Goal: Information Seeking & Learning: Learn about a topic

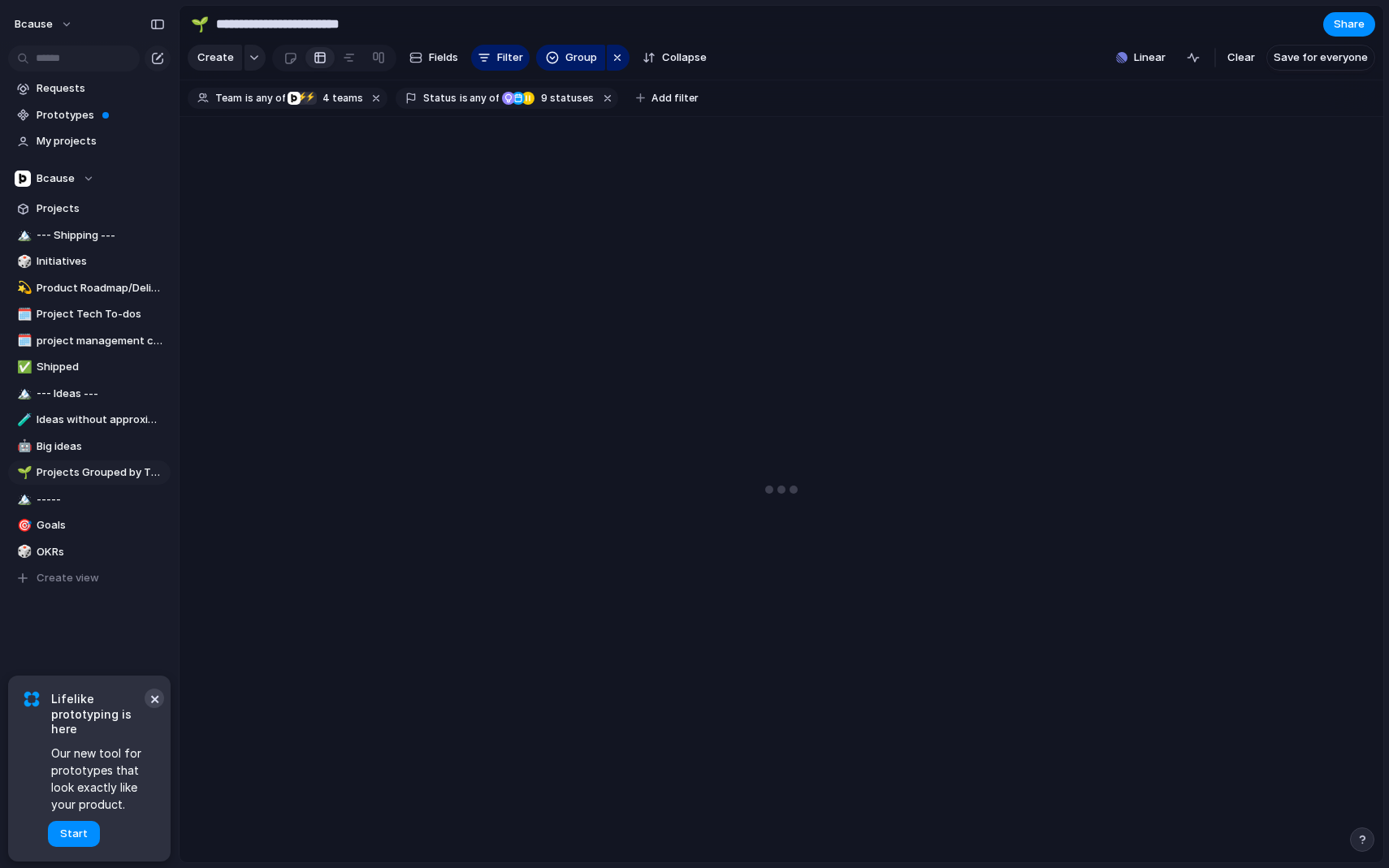
click at [151, 693] on button "×" at bounding box center [153, 697] width 19 height 19
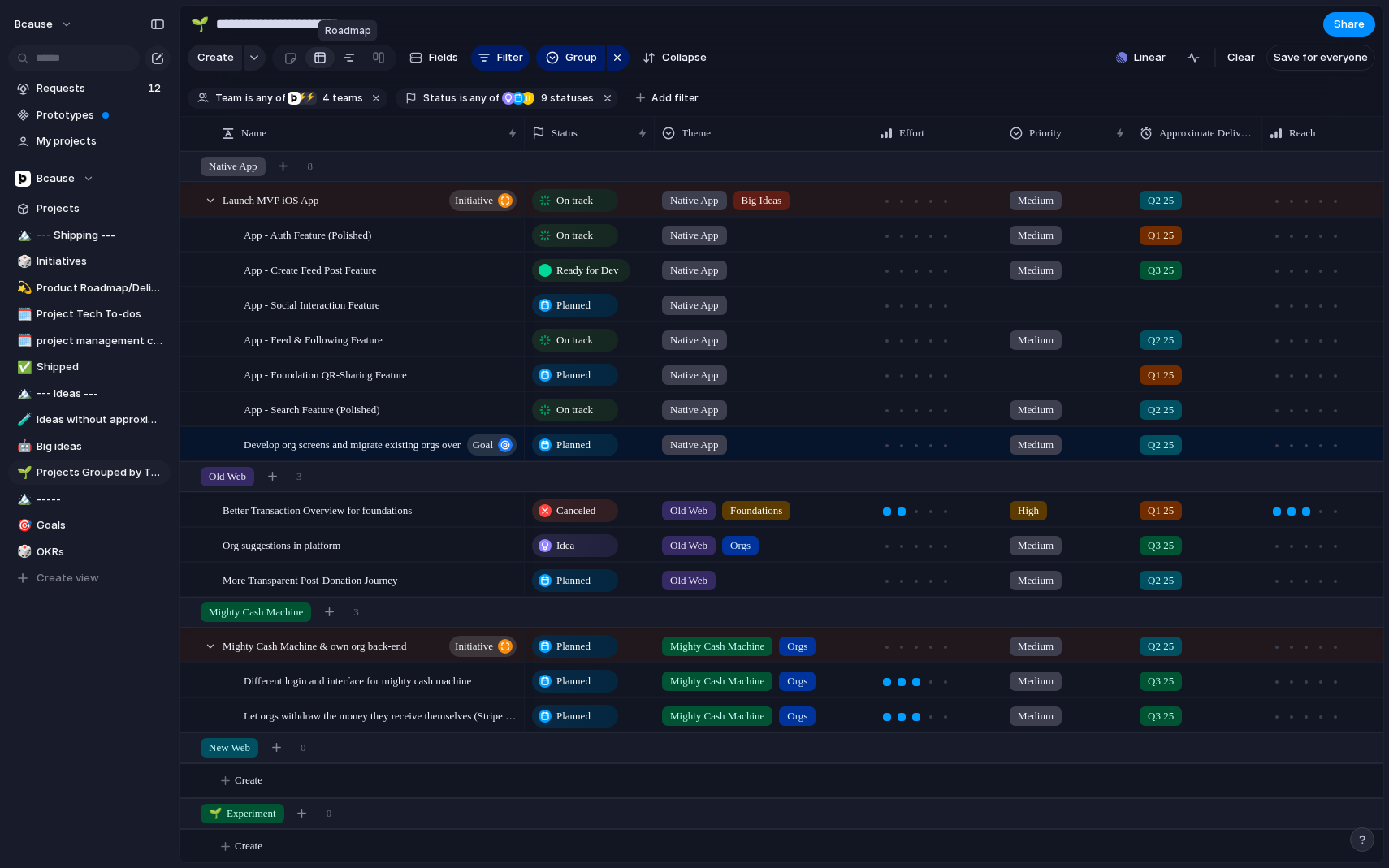
click at [336, 58] on link at bounding box center [349, 57] width 29 height 26
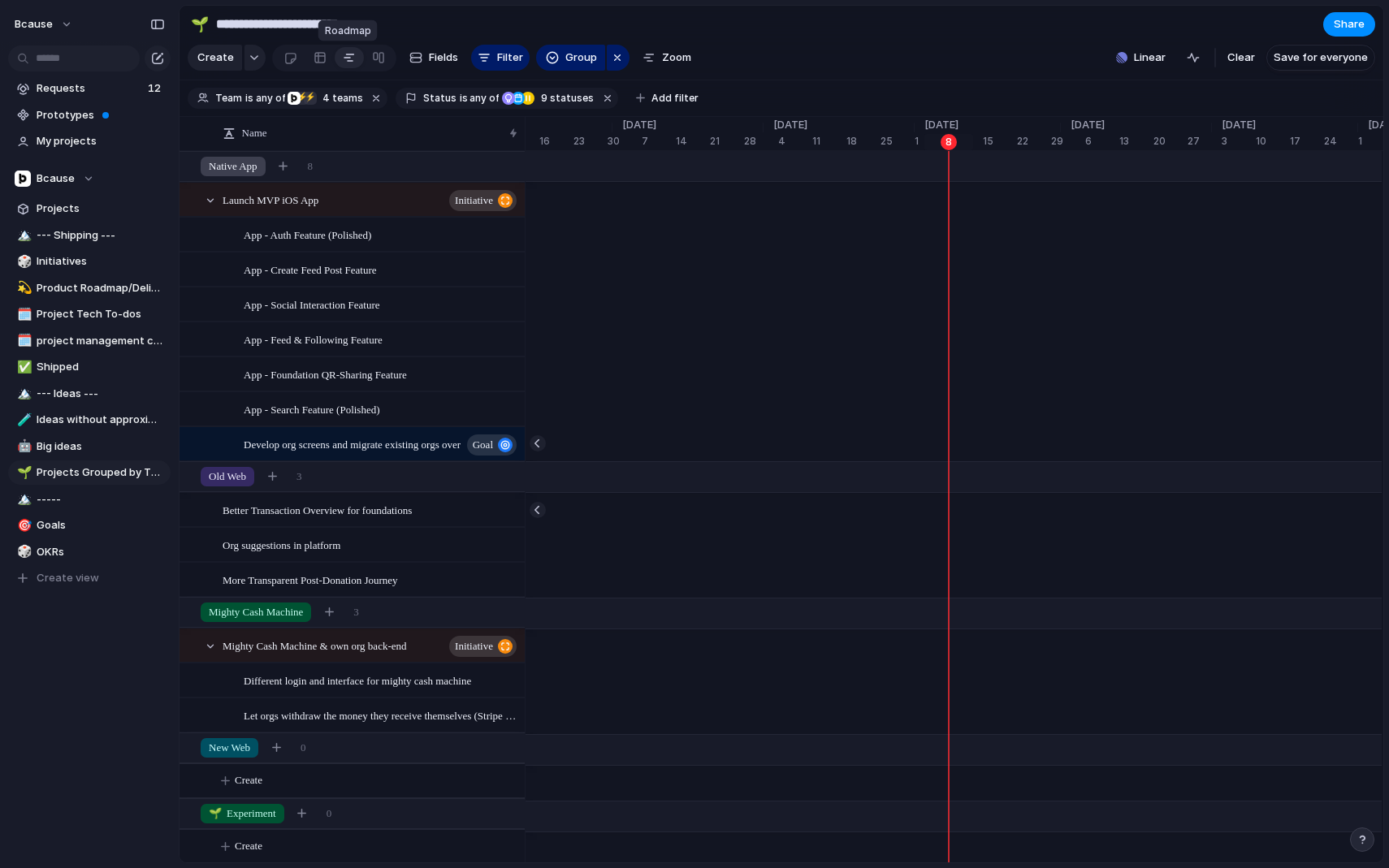
scroll to position [0, 4952]
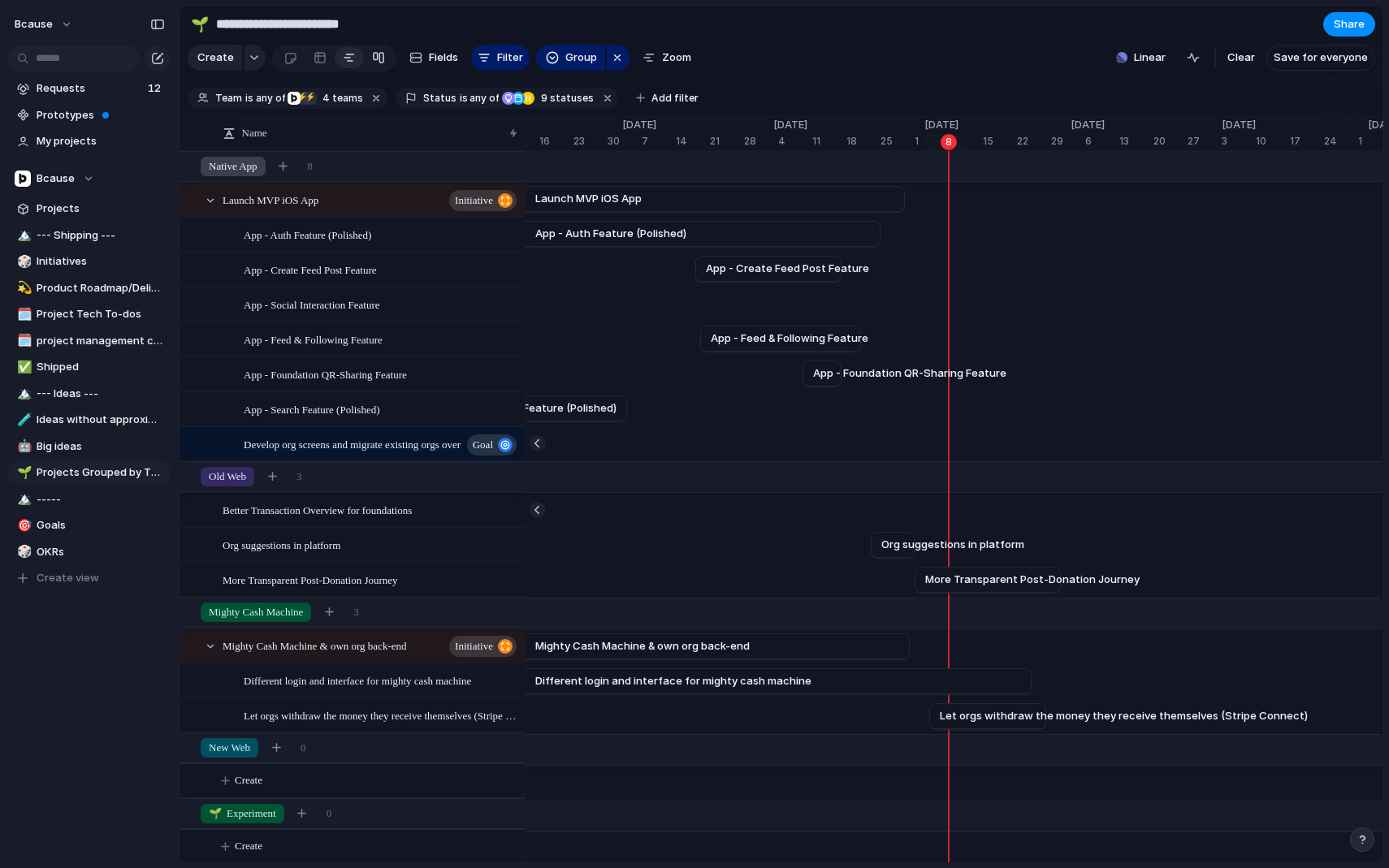
click at [380, 60] on div at bounding box center [378, 57] width 13 height 26
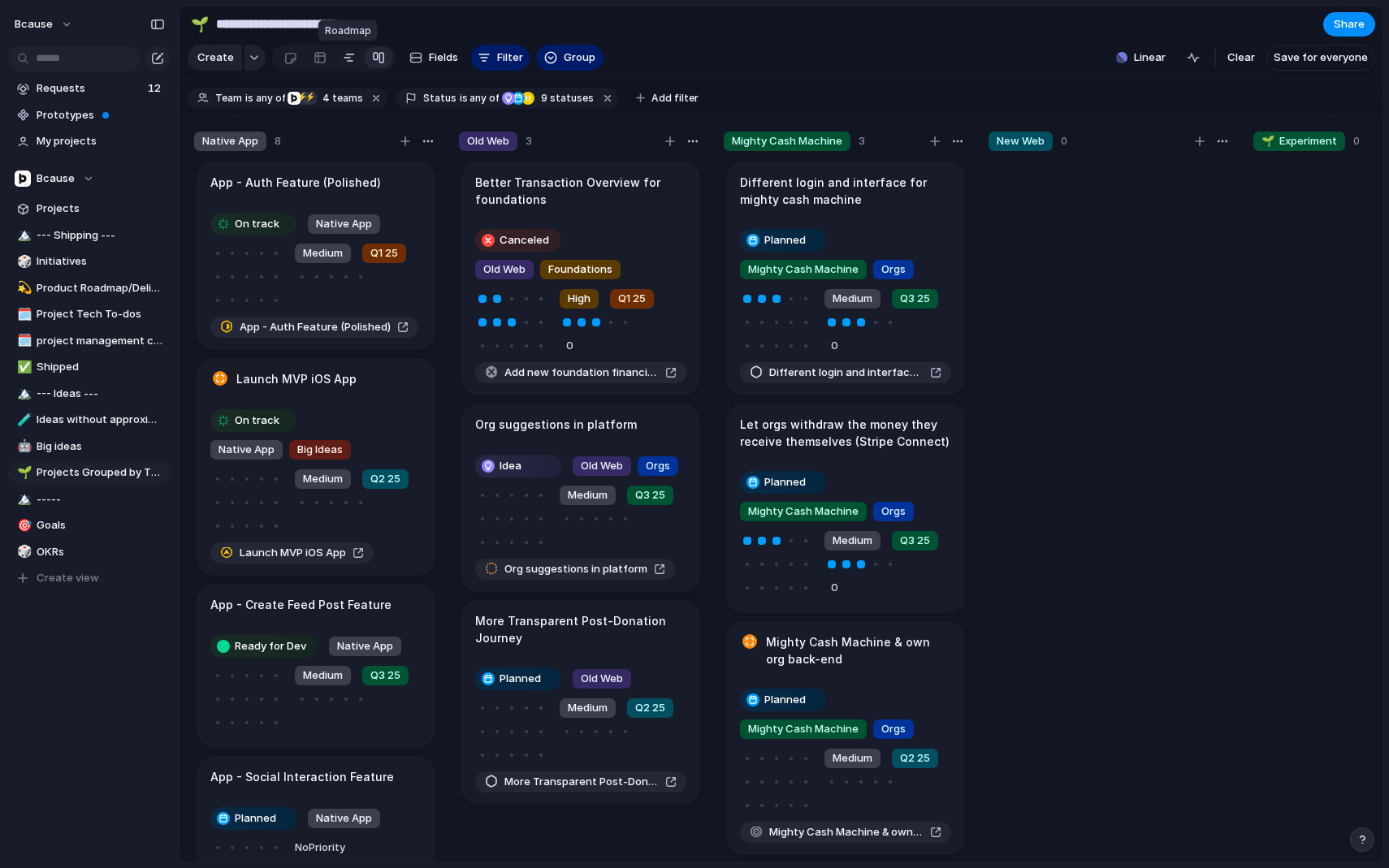
click at [347, 58] on div at bounding box center [349, 57] width 13 height 26
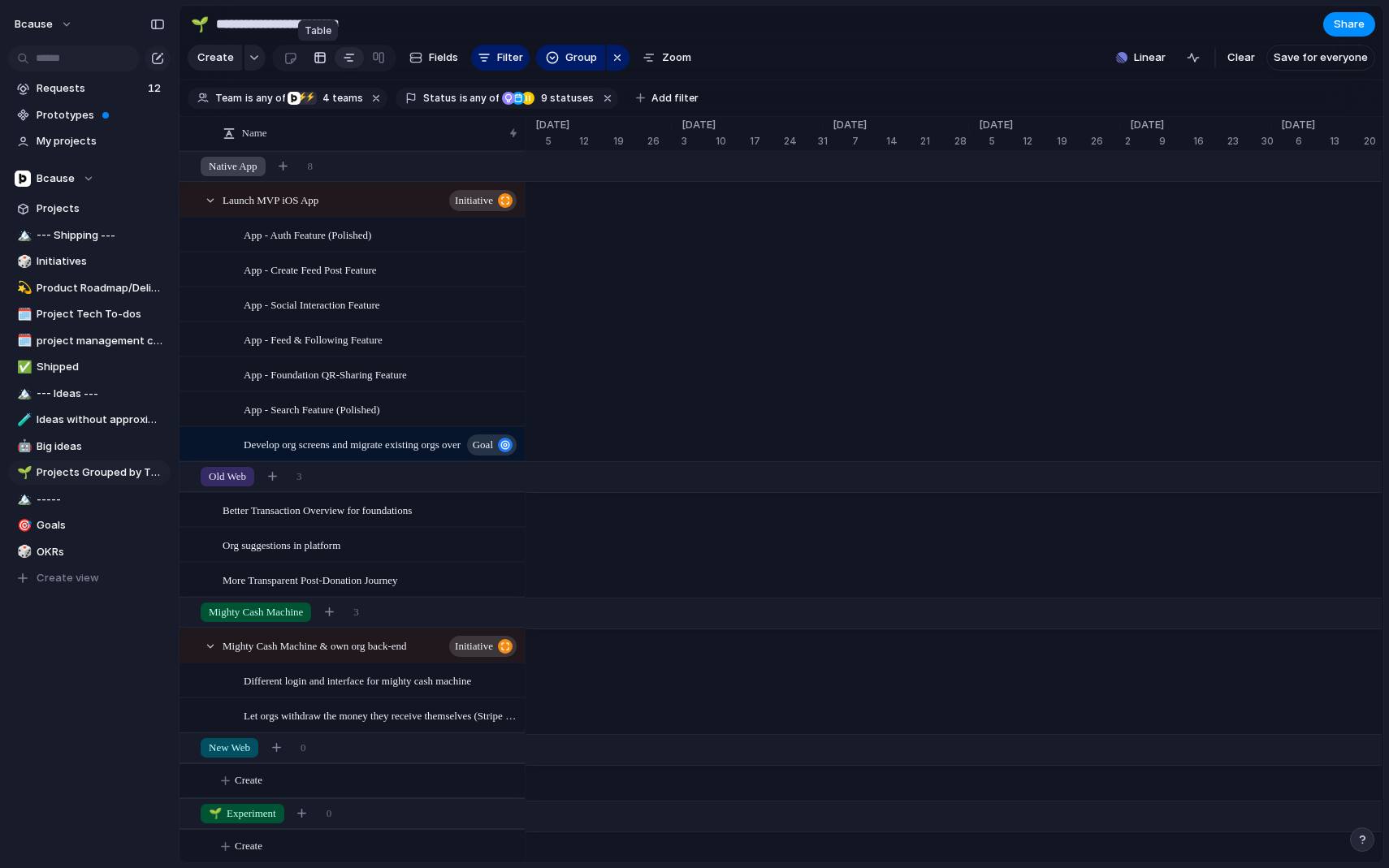
click at [320, 60] on div at bounding box center [320, 57] width 13 height 26
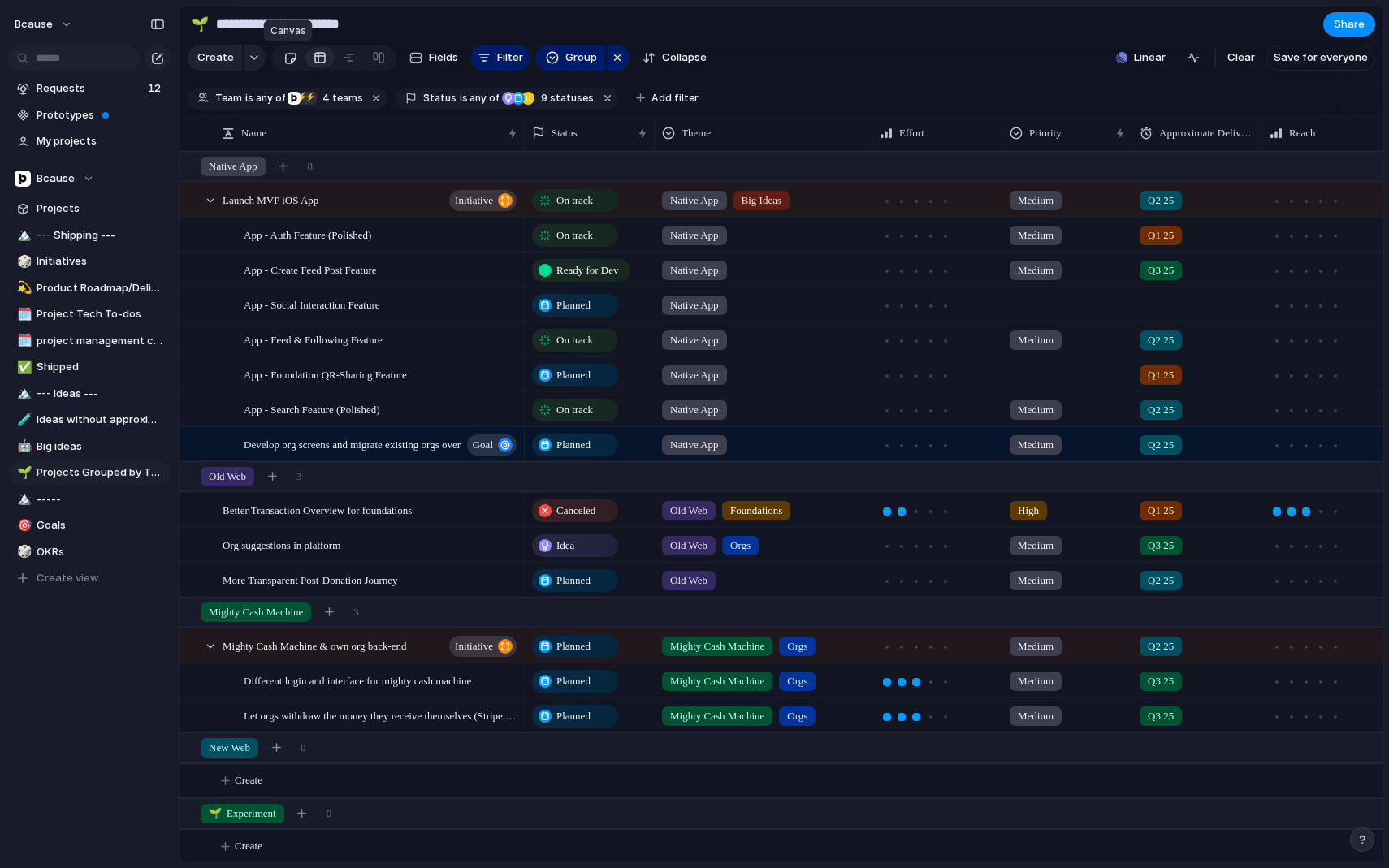
click at [275, 58] on link at bounding box center [289, 57] width 30 height 26
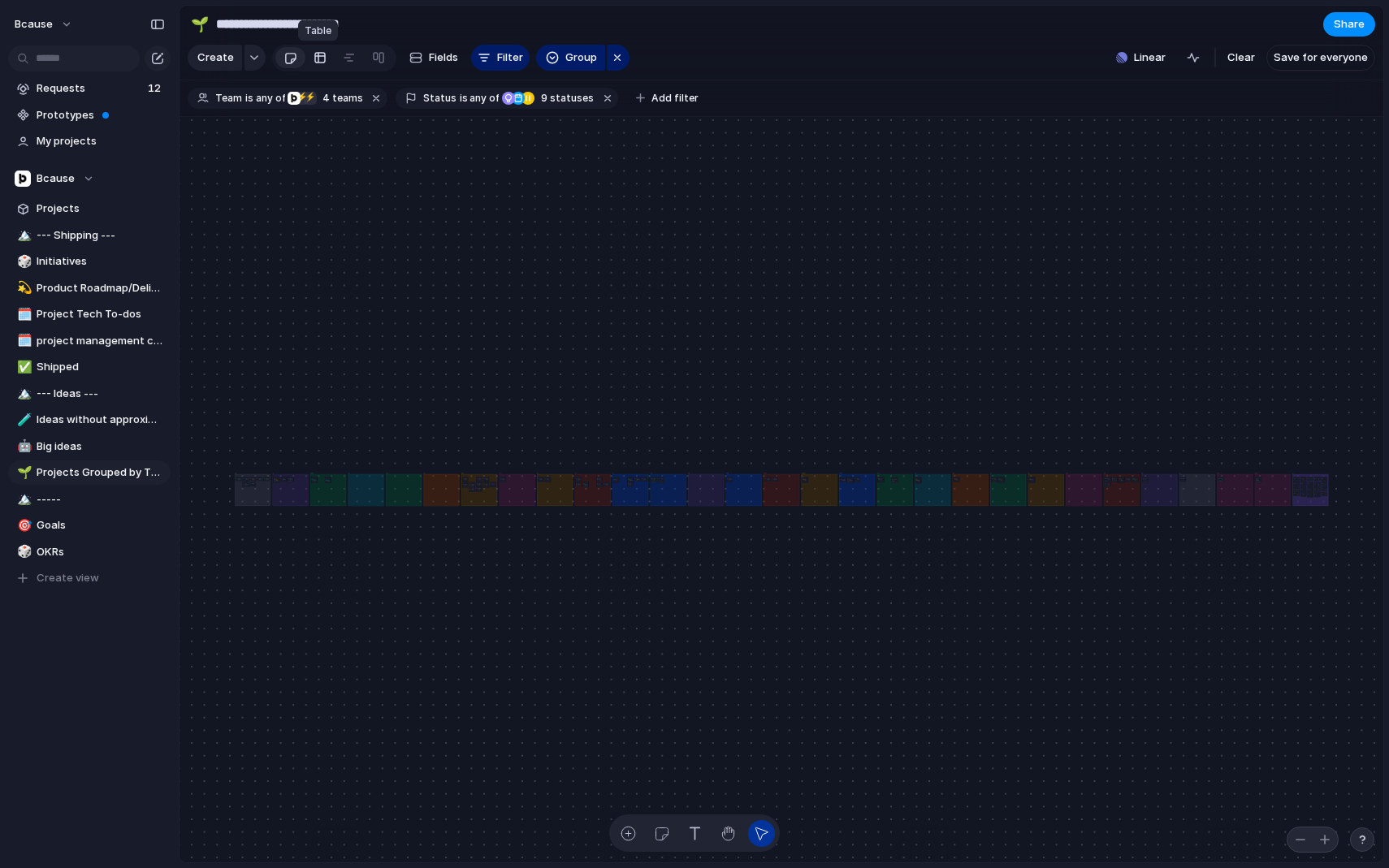
click at [322, 57] on div at bounding box center [320, 57] width 13 height 26
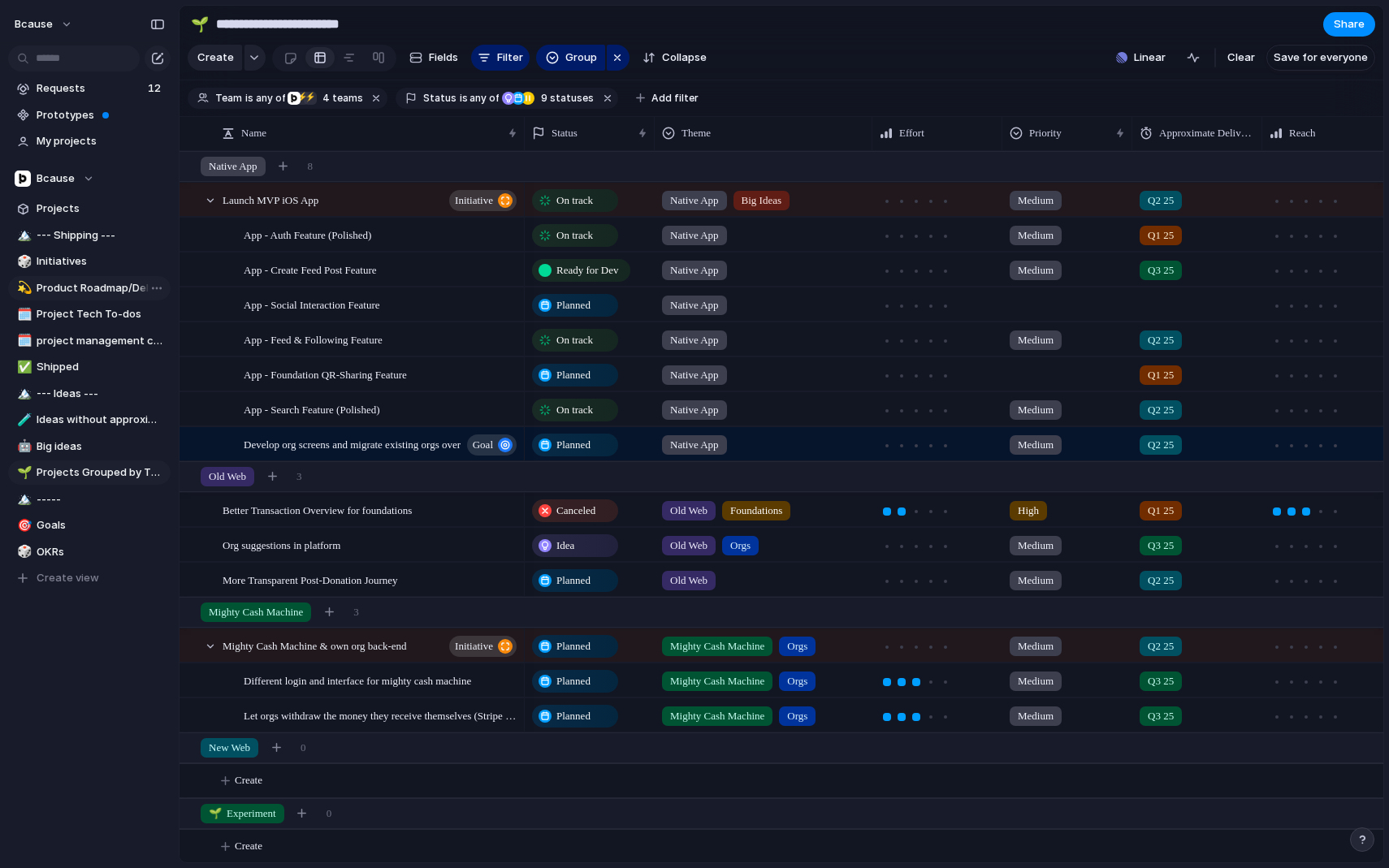
click at [88, 283] on span "Product Roadmap/Delivery Pipeline" at bounding box center [100, 288] width 128 height 16
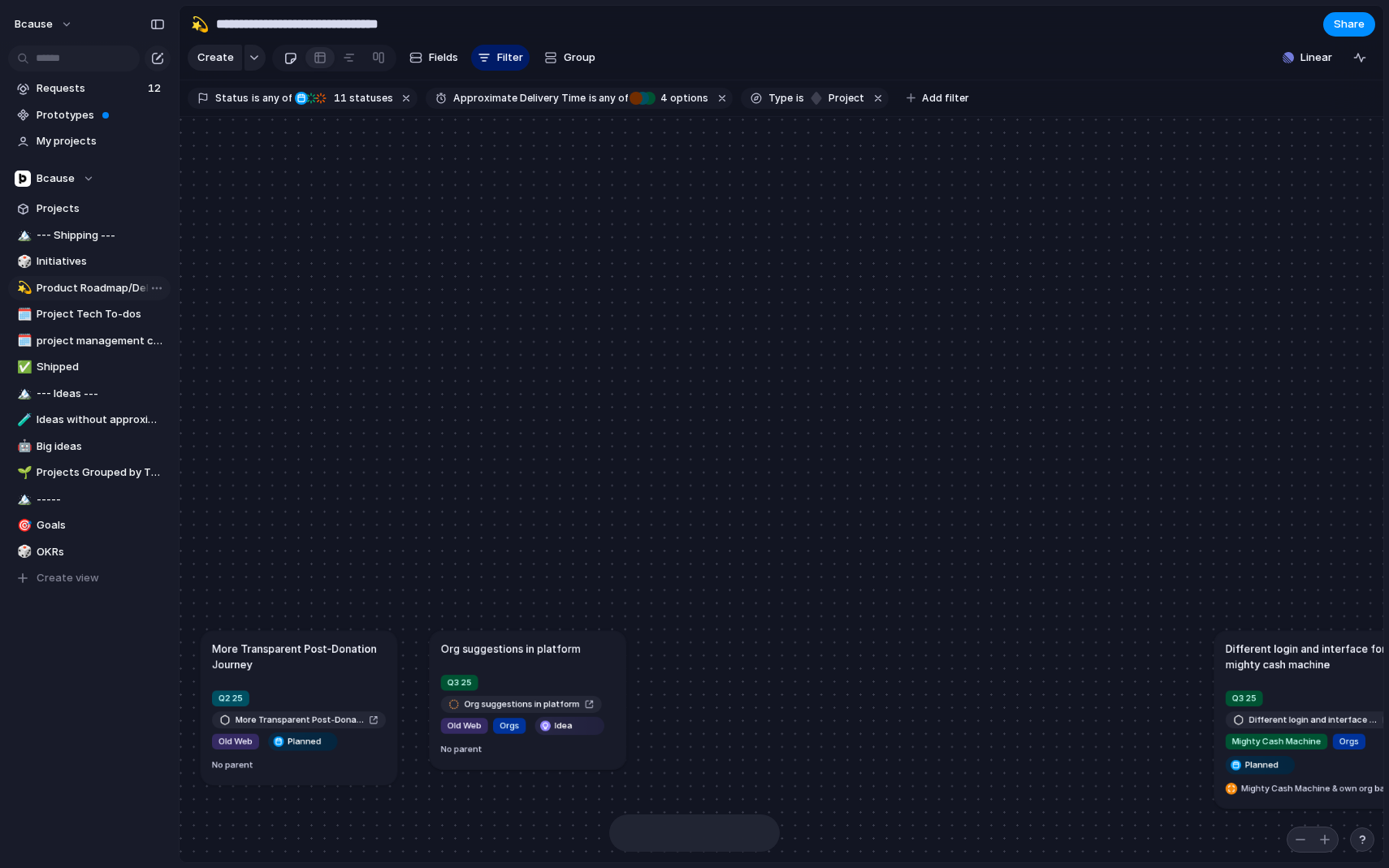
type input "**********"
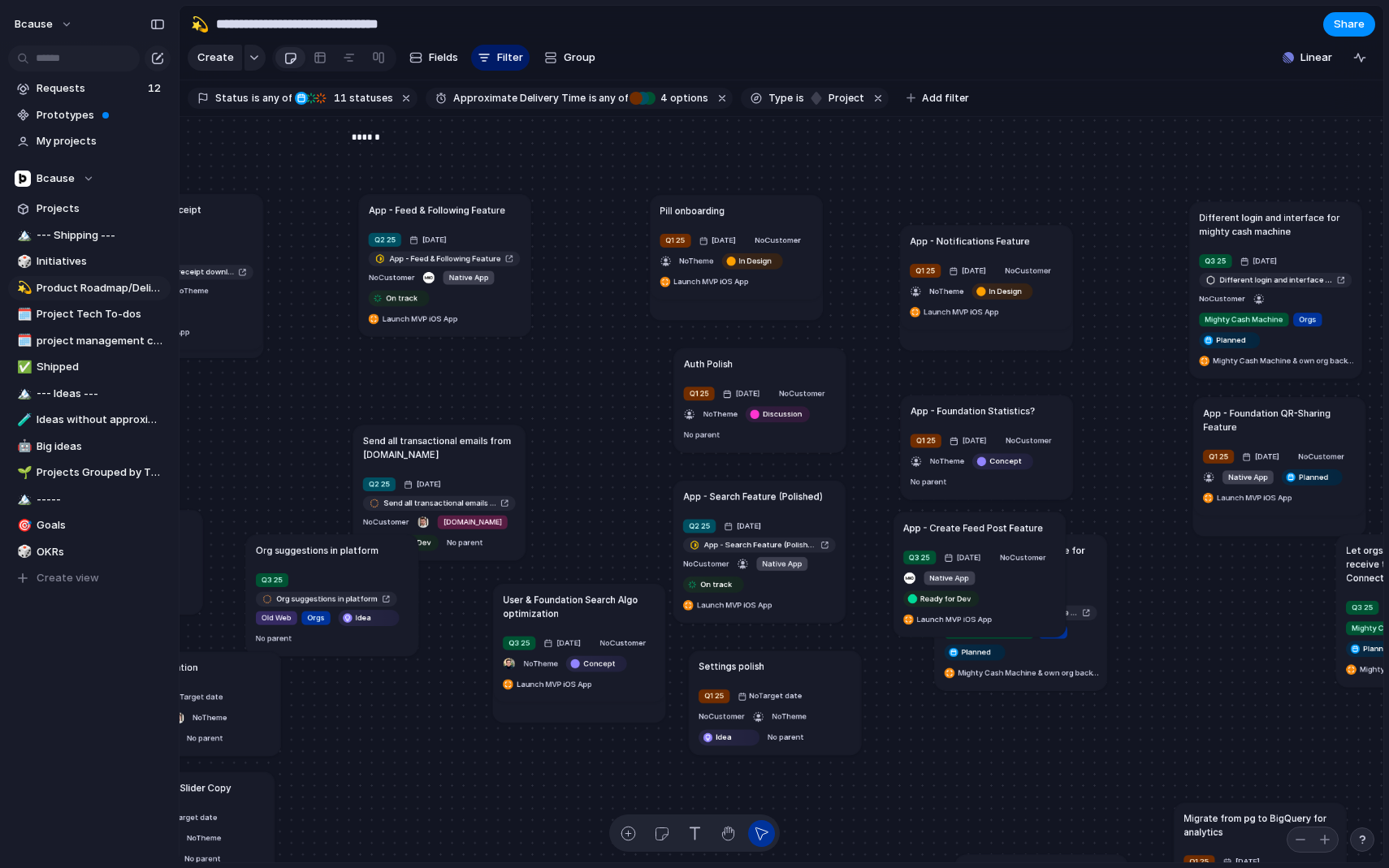
drag, startPoint x: 449, startPoint y: 450, endPoint x: 505, endPoint y: 434, distance: 58.2
click at [528, 404] on div at bounding box center [535, 400] width 114 height 58
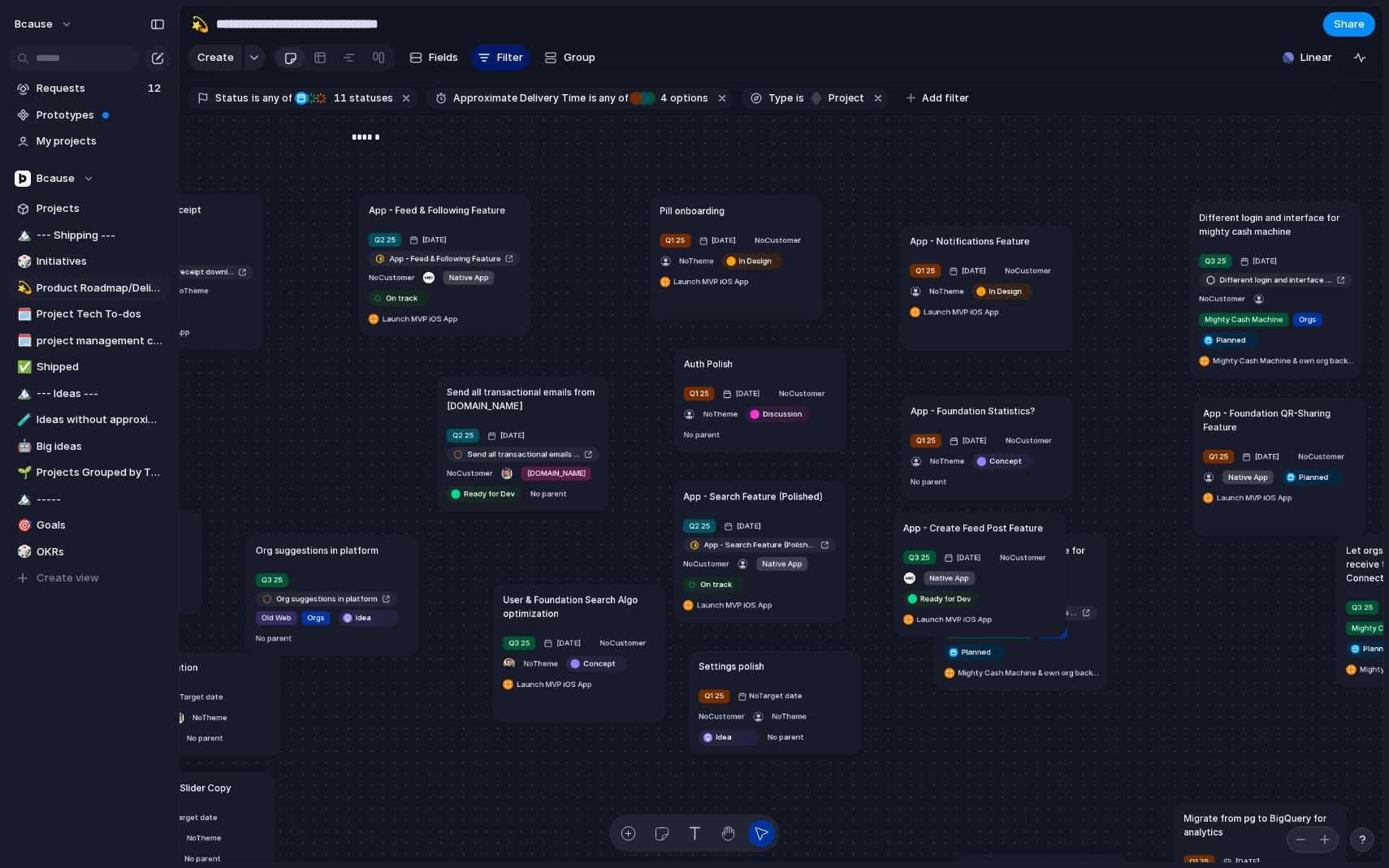
drag, startPoint x: 469, startPoint y: 447, endPoint x: 549, endPoint y: 399, distance: 93.3
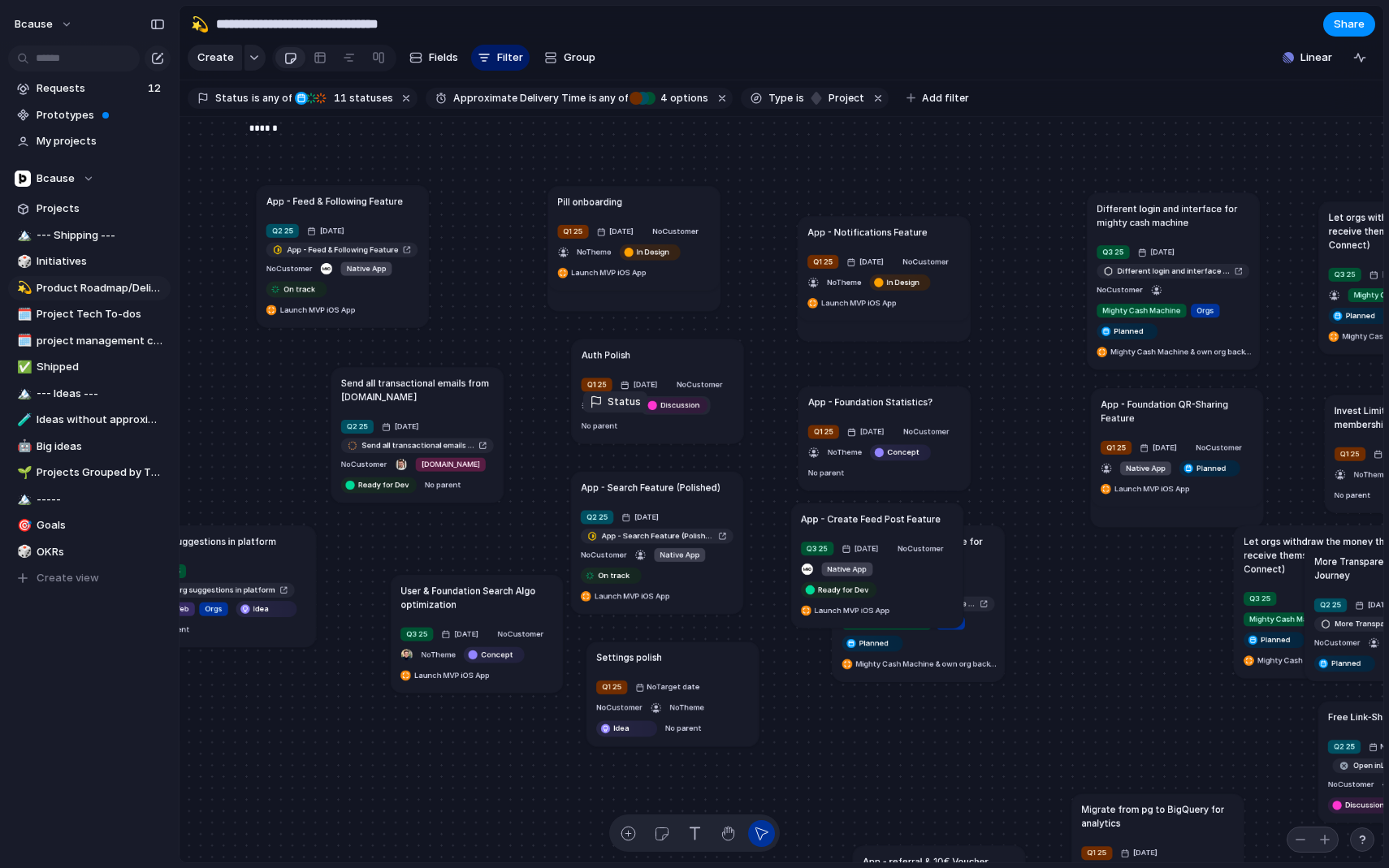
click at [660, 411] on span "Discussion" at bounding box center [680, 405] width 39 height 12
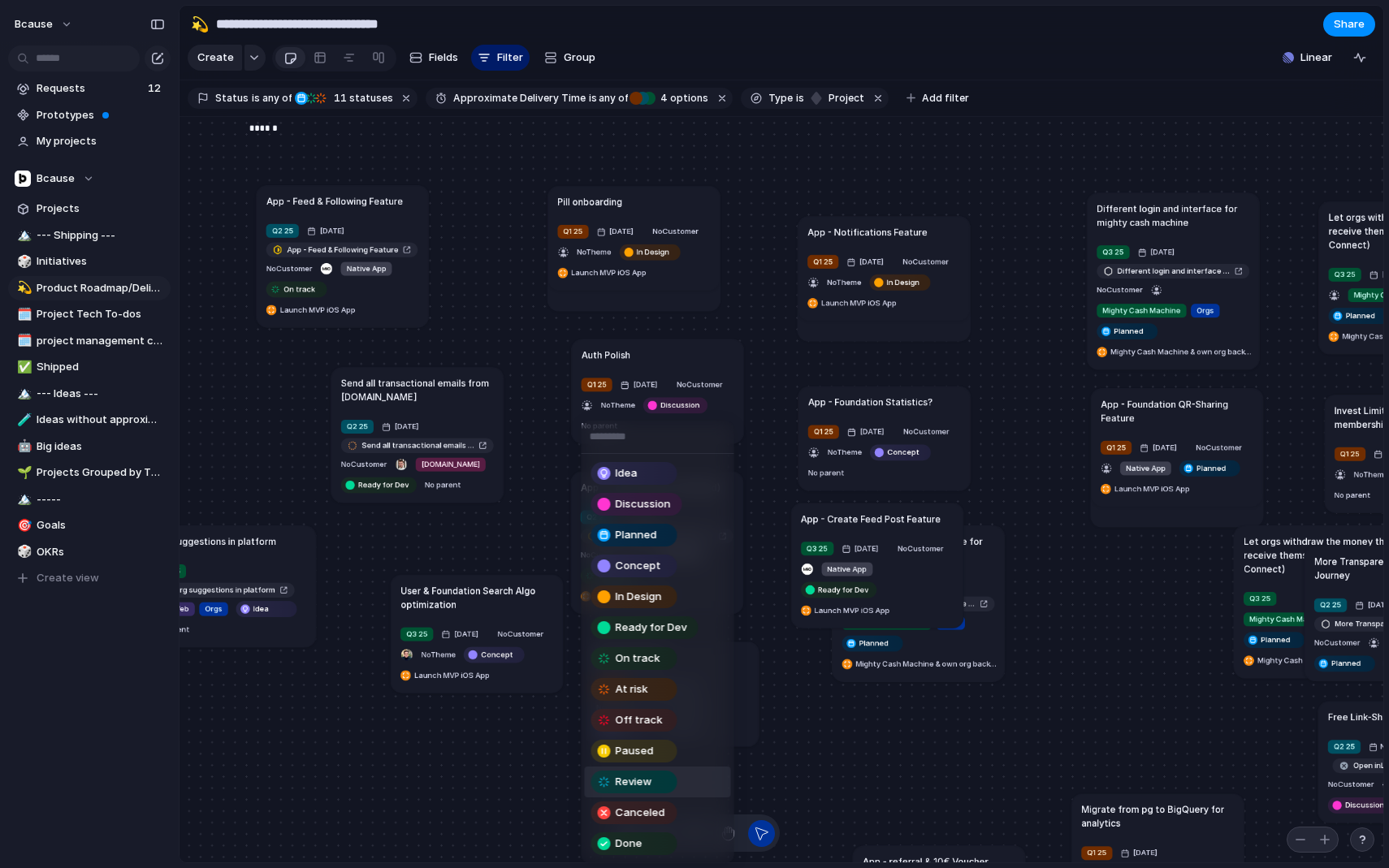
click at [644, 785] on span "Review" at bounding box center [634, 782] width 36 height 16
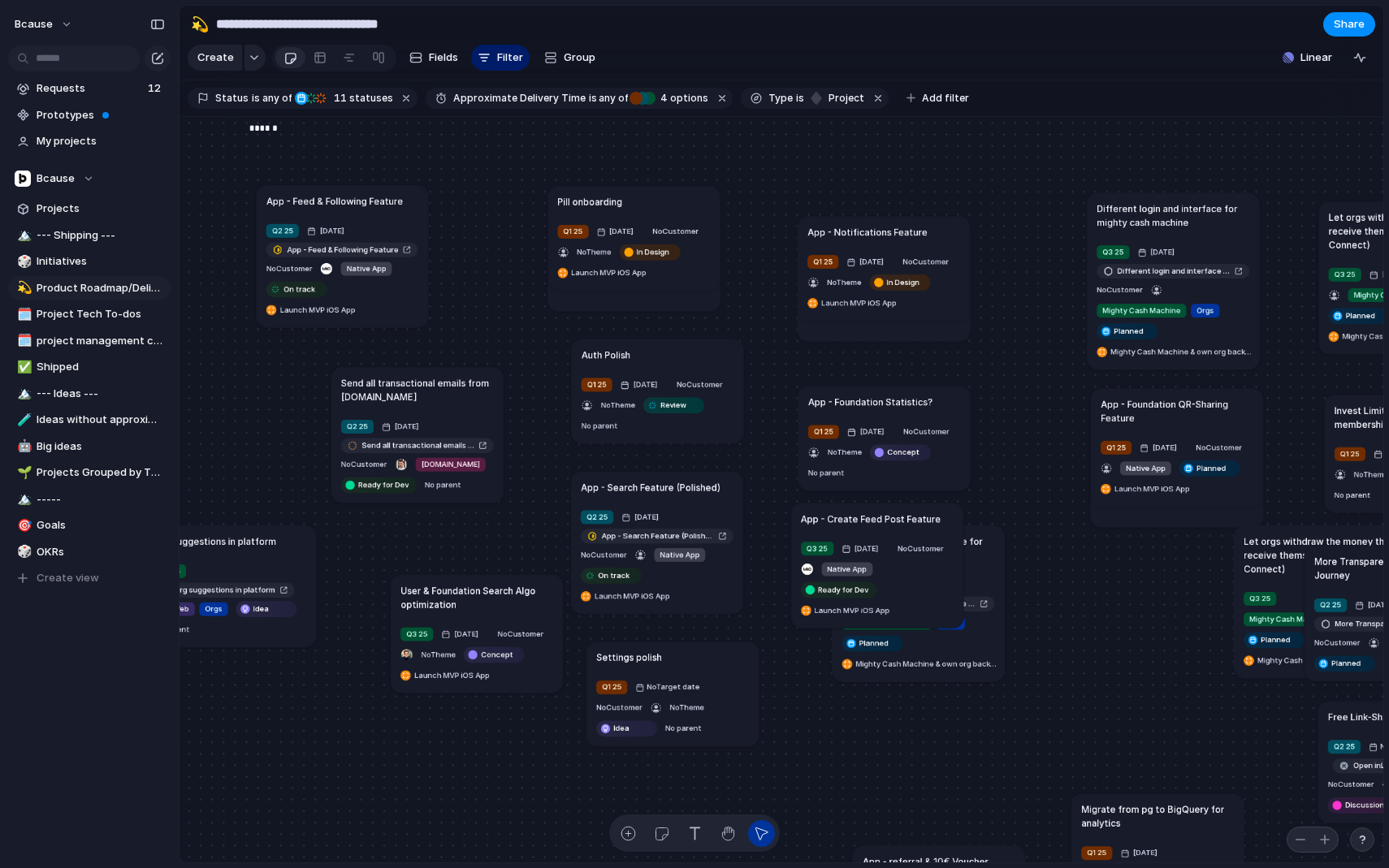
click at [601, 443] on article "Auth Polish Q1 25 [DATE] No Customer No Theme Review No parent" at bounding box center [658, 391] width 172 height 104
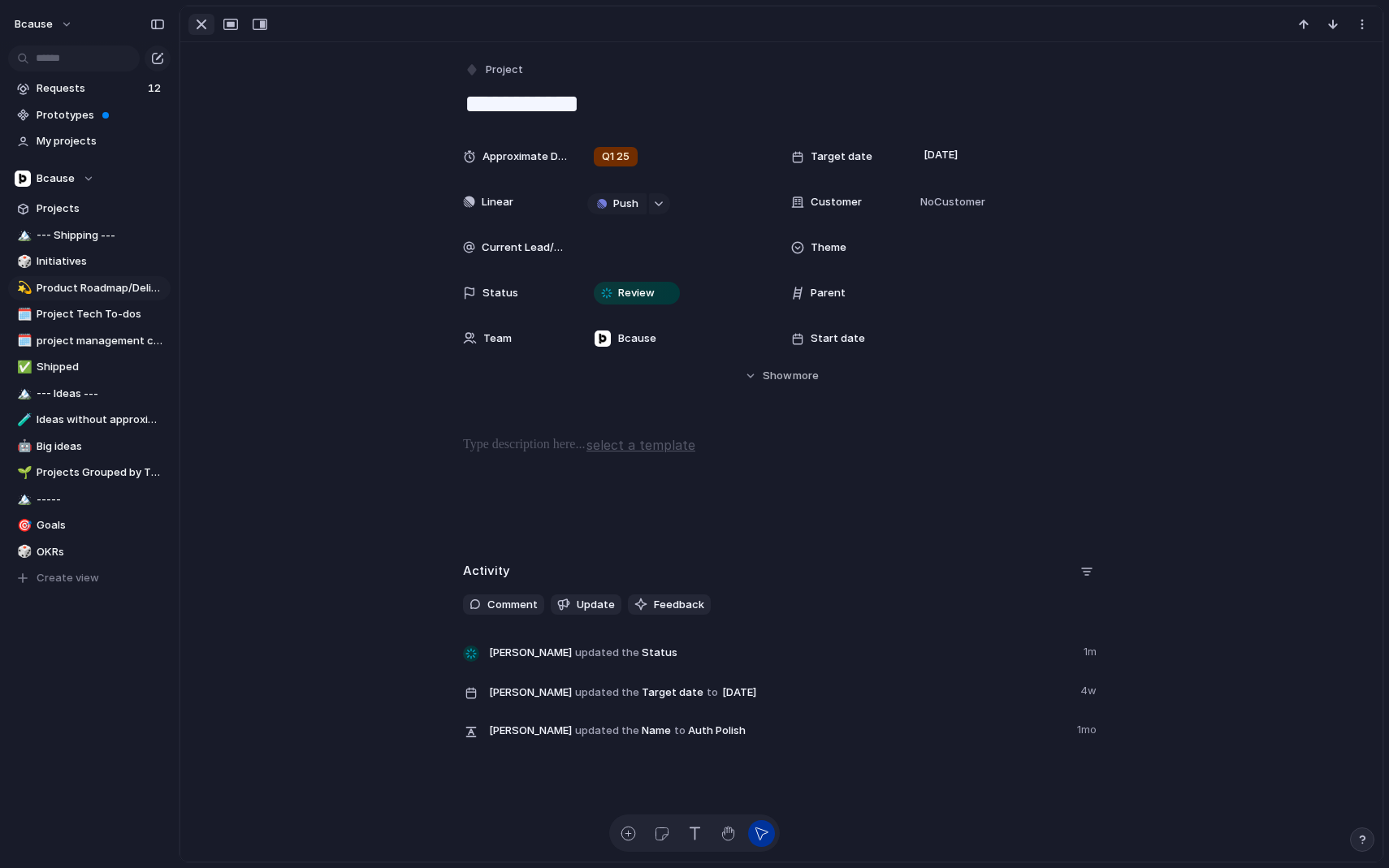
click at [199, 34] on button "button" at bounding box center [201, 24] width 26 height 21
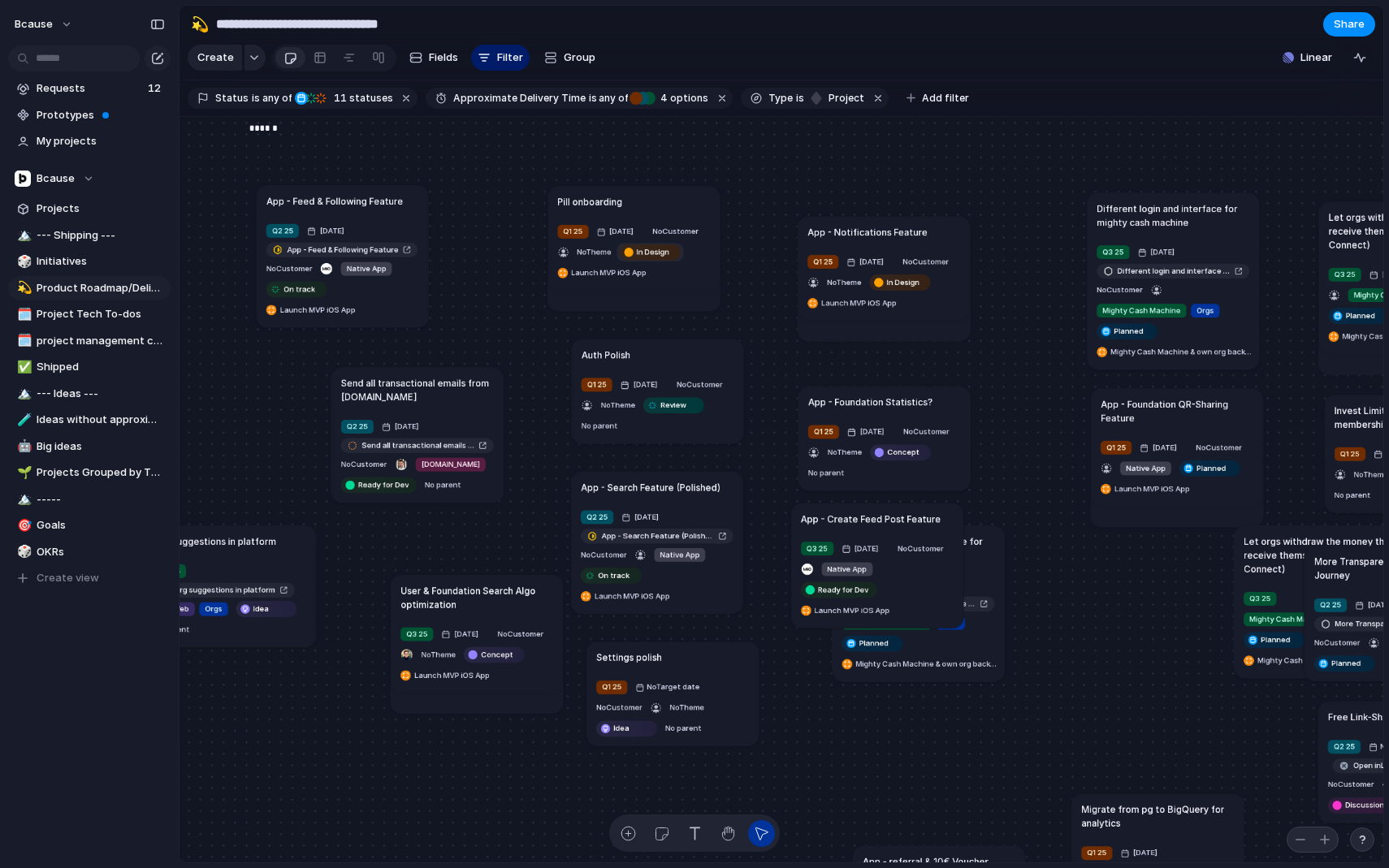
click at [637, 258] on span "In Design" at bounding box center [653, 251] width 33 height 12
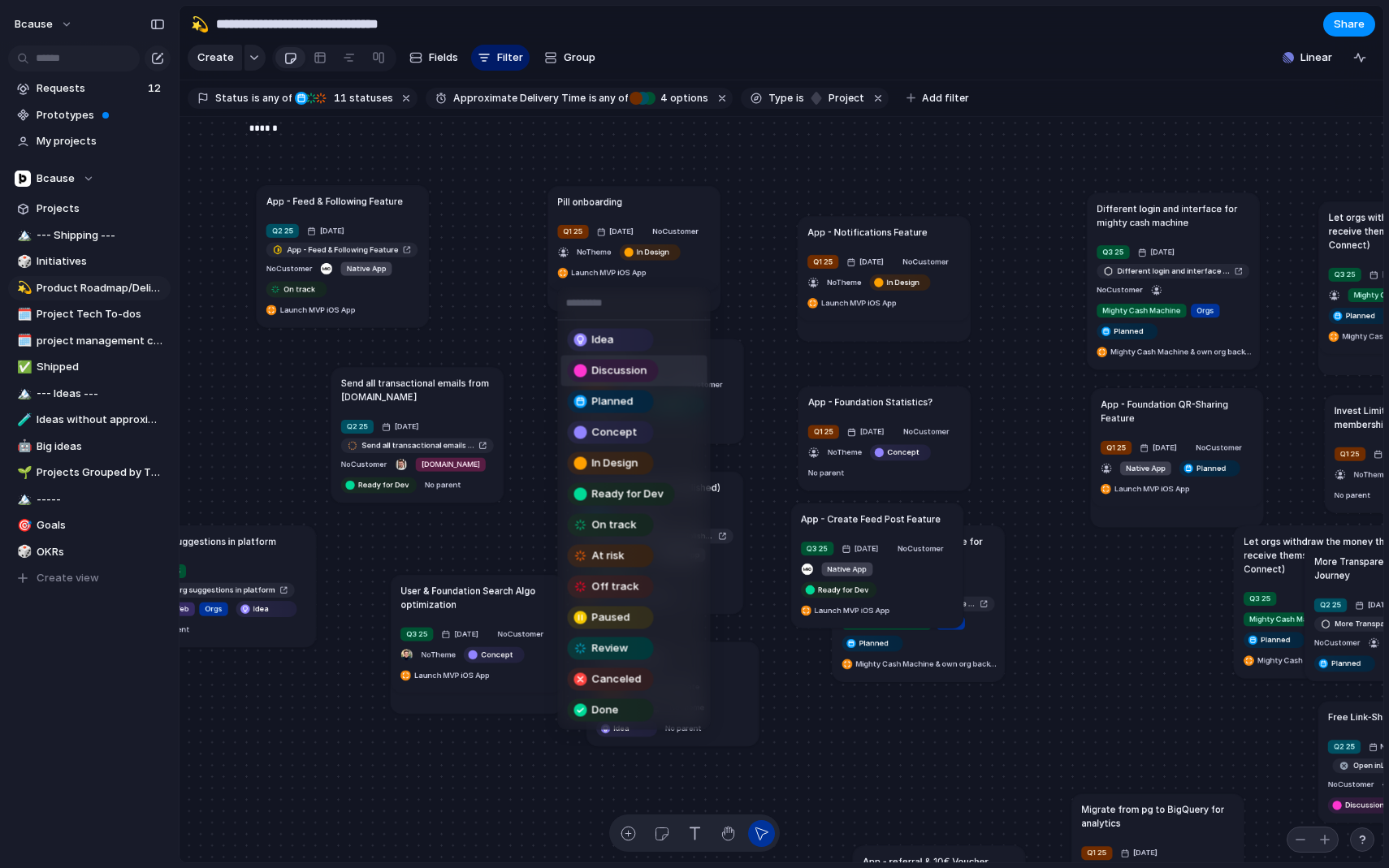
click at [618, 369] on span "Discussion" at bounding box center [620, 371] width 55 height 16
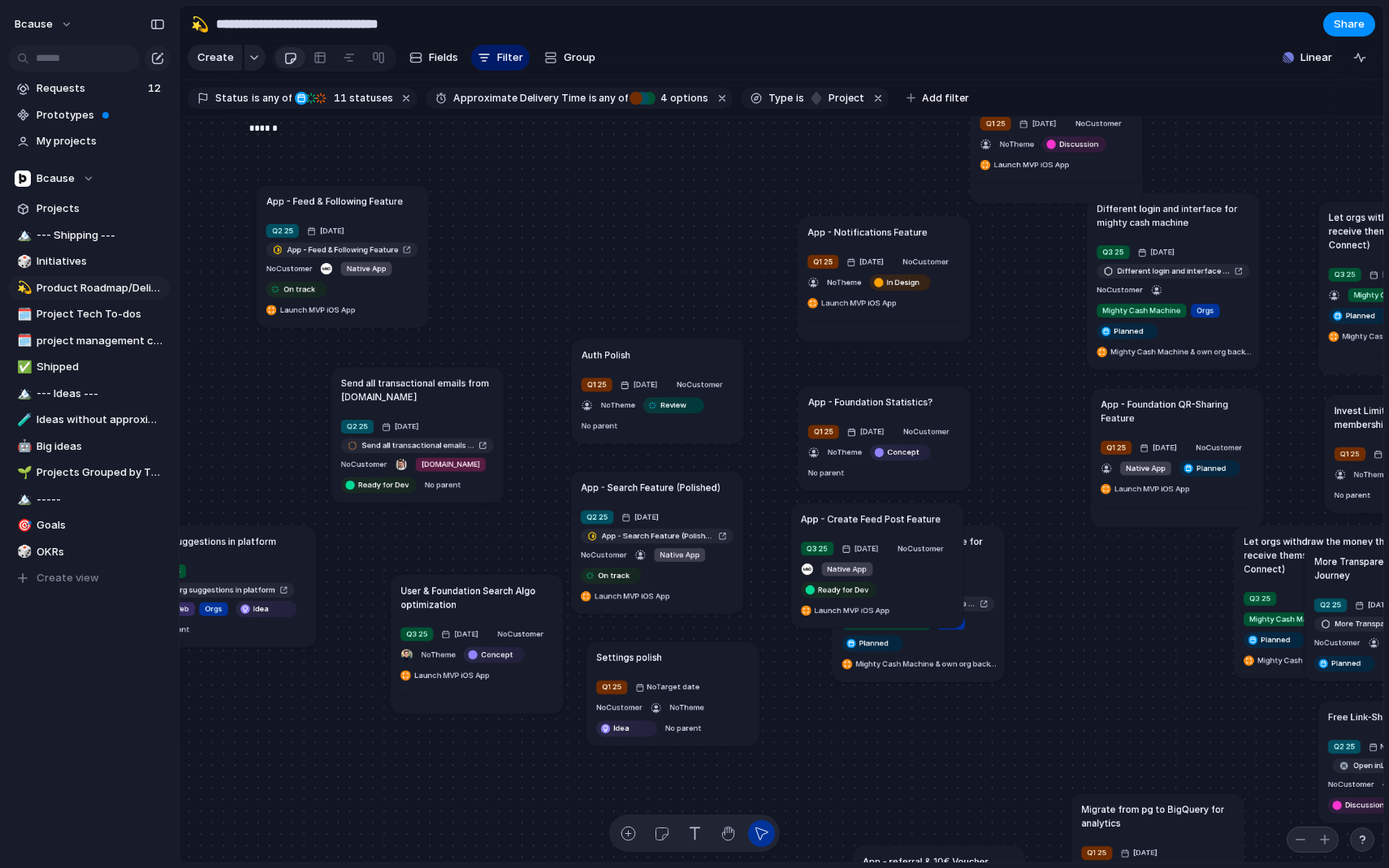
drag, startPoint x: 595, startPoint y: 212, endPoint x: 1019, endPoint y: 104, distance: 437.5
click at [1019, 104] on main "**********" at bounding box center [781, 434] width 1206 height 858
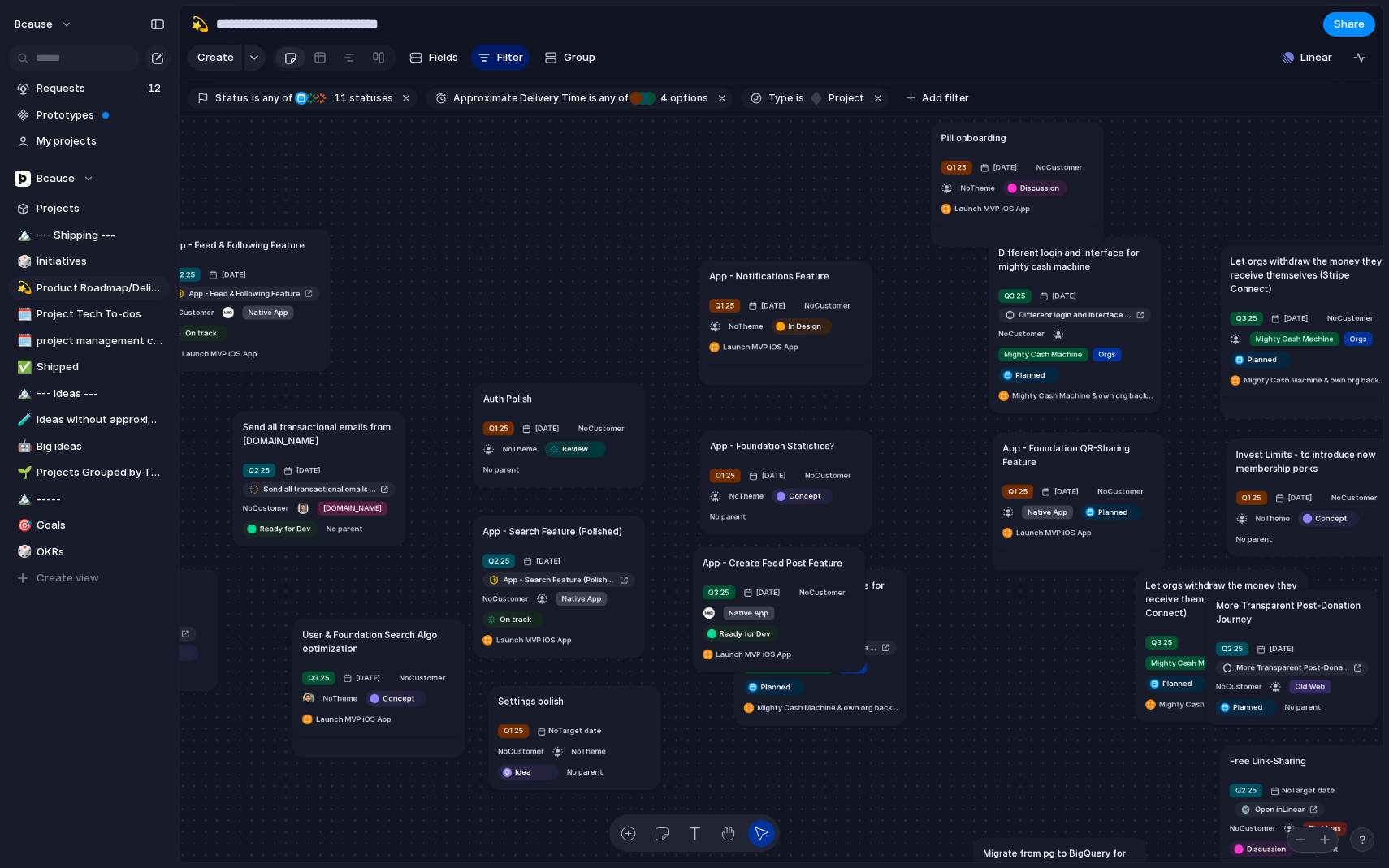
drag, startPoint x: 964, startPoint y: 143, endPoint x: 1064, endPoint y: 143, distance: 100.0
click at [1064, 143] on div "Pill onboarding" at bounding box center [1017, 137] width 152 height 14
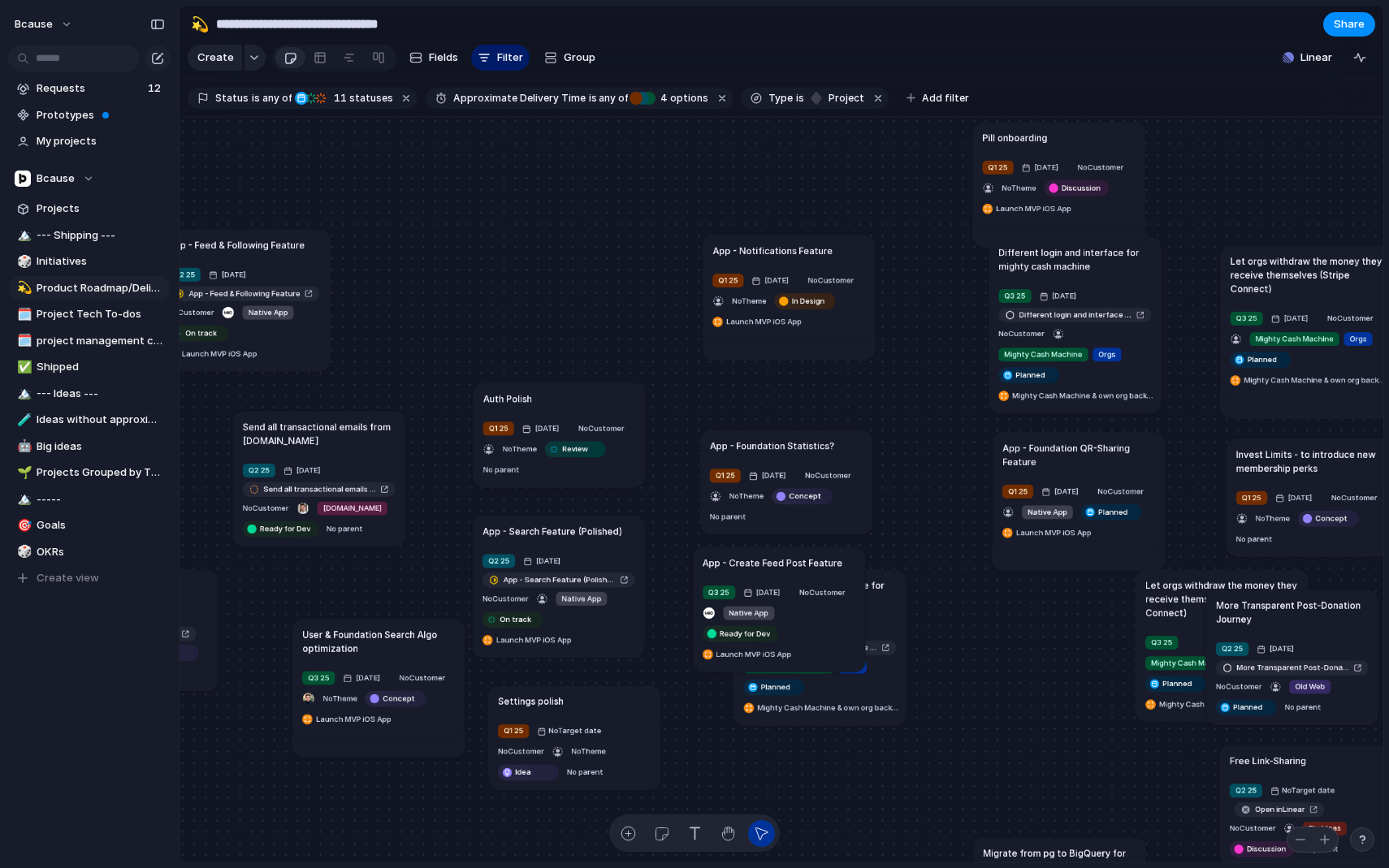
drag, startPoint x: 781, startPoint y: 277, endPoint x: 785, endPoint y: 252, distance: 25.3
click at [785, 252] on h1 "App - Notifications Feature" at bounding box center [772, 250] width 120 height 14
drag, startPoint x: 780, startPoint y: 445, endPoint x: 779, endPoint y: 409, distance: 36.0
click at [779, 409] on h1 "App - Foundation Statistics?" at bounding box center [771, 408] width 124 height 14
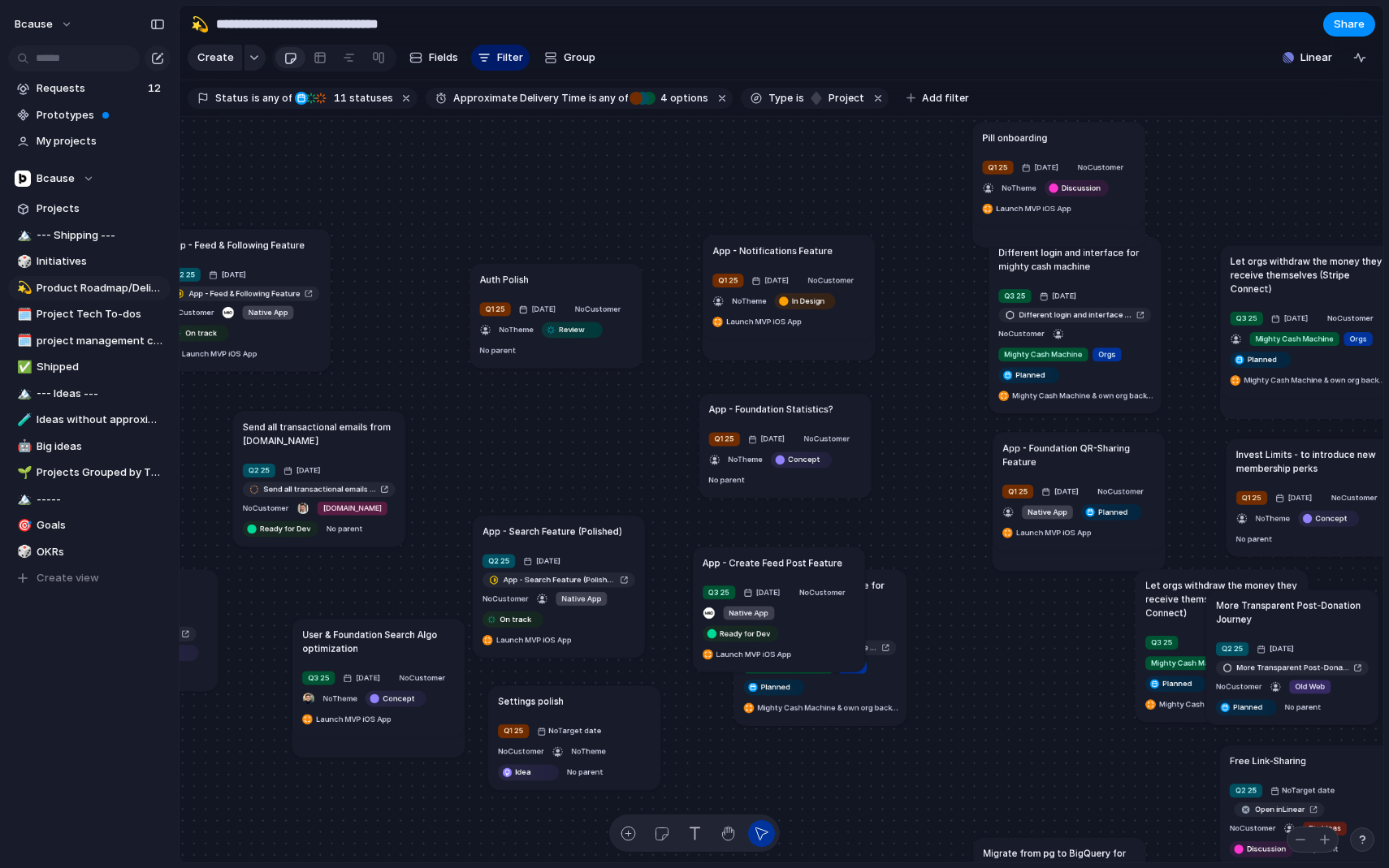
drag, startPoint x: 590, startPoint y: 403, endPoint x: 592, endPoint y: 283, distance: 120.0
click at [592, 283] on div "Auth Polish" at bounding box center [556, 278] width 152 height 14
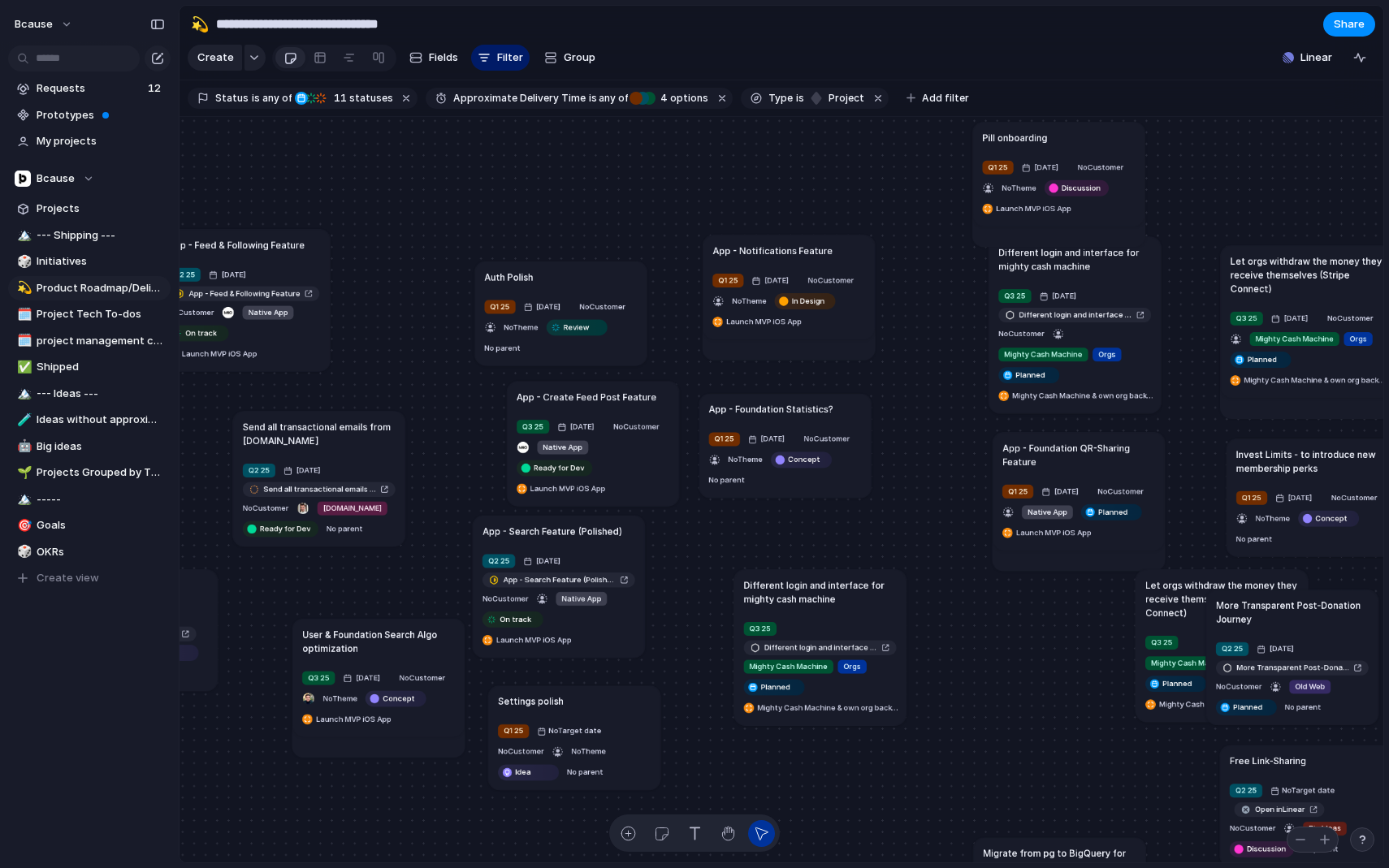
drag, startPoint x: 791, startPoint y: 575, endPoint x: 603, endPoint y: 409, distance: 250.8
click at [603, 409] on article "App - Create Feed Post Feature Q3 25 [DATE] No Customer Native App Ready for De…" at bounding box center [593, 444] width 172 height 125
drag, startPoint x: 816, startPoint y: 590, endPoint x: 819, endPoint y: 558, distance: 32.1
click at [819, 558] on div "Send all transactional emails from [DOMAIN_NAME] Q2 25 [DATE] Send all transact…" at bounding box center [781, 490] width 1204 height 746
drag, startPoint x: 577, startPoint y: 271, endPoint x: 451, endPoint y: 249, distance: 127.9
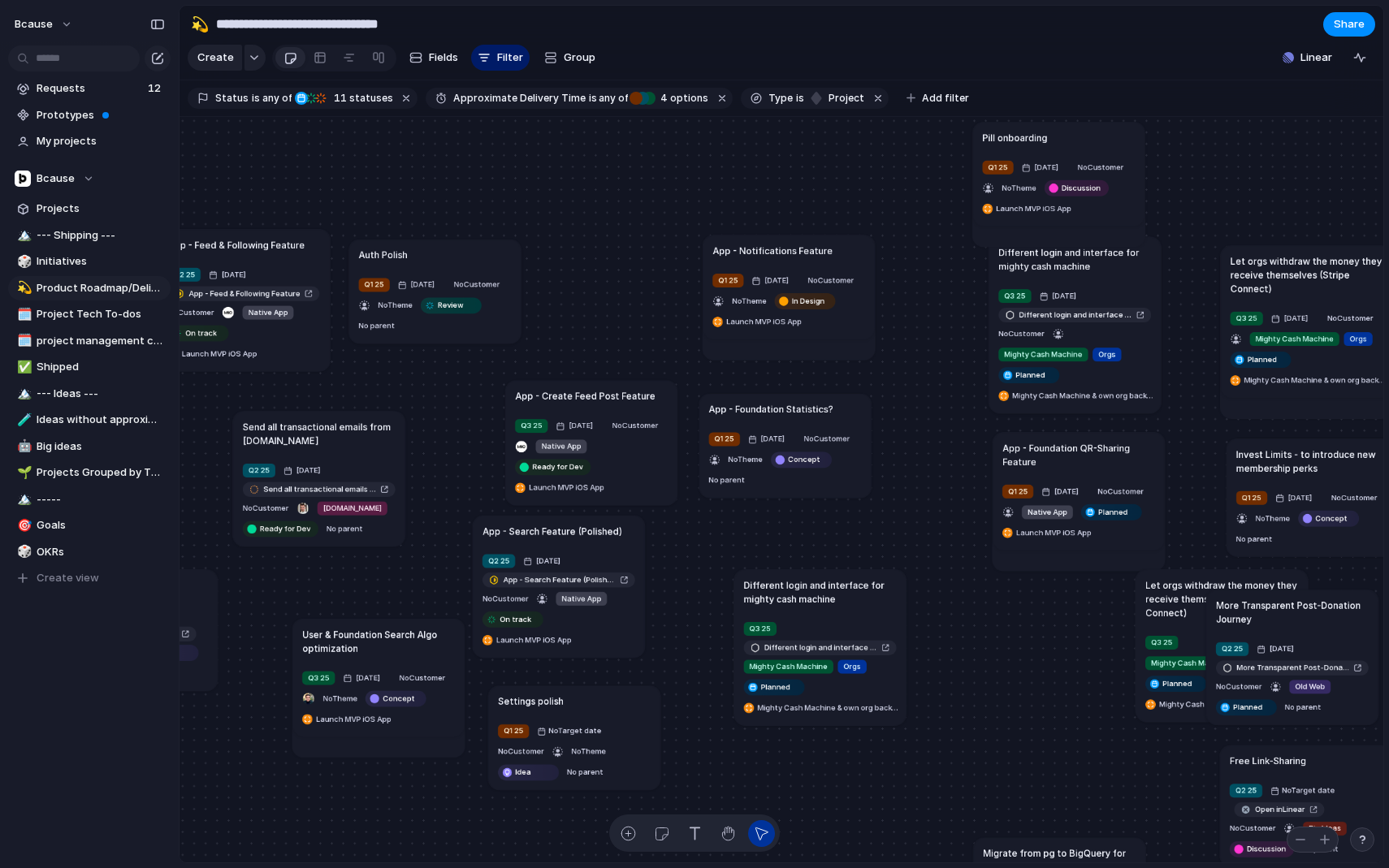
click at [451, 249] on div "Auth Polish" at bounding box center [435, 254] width 152 height 14
drag, startPoint x: 339, startPoint y: 429, endPoint x: 503, endPoint y: 345, distance: 184.3
click at [503, 345] on div at bounding box center [474, 372] width 114 height 58
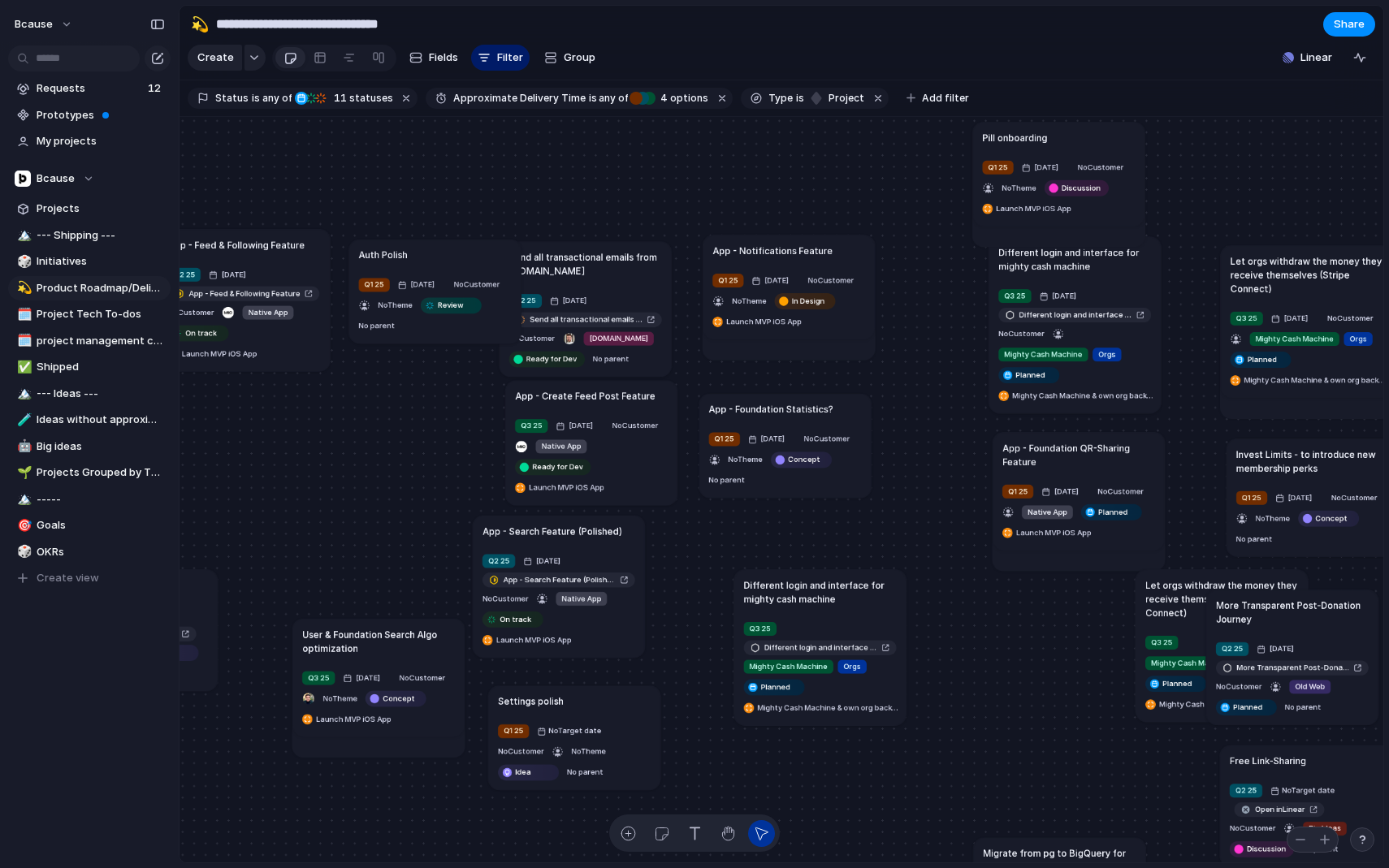
drag, startPoint x: 362, startPoint y: 445, endPoint x: 633, endPoint y: 274, distance: 320.4
click at [633, 274] on h1 "Send all transactional emails from [DOMAIN_NAME]" at bounding box center [585, 264] width 152 height 27
drag, startPoint x: 587, startPoint y: 535, endPoint x: 621, endPoint y: 529, distance: 34.5
click at [621, 528] on h1 "App - Search Feature (Polished)" at bounding box center [574, 523] width 140 height 14
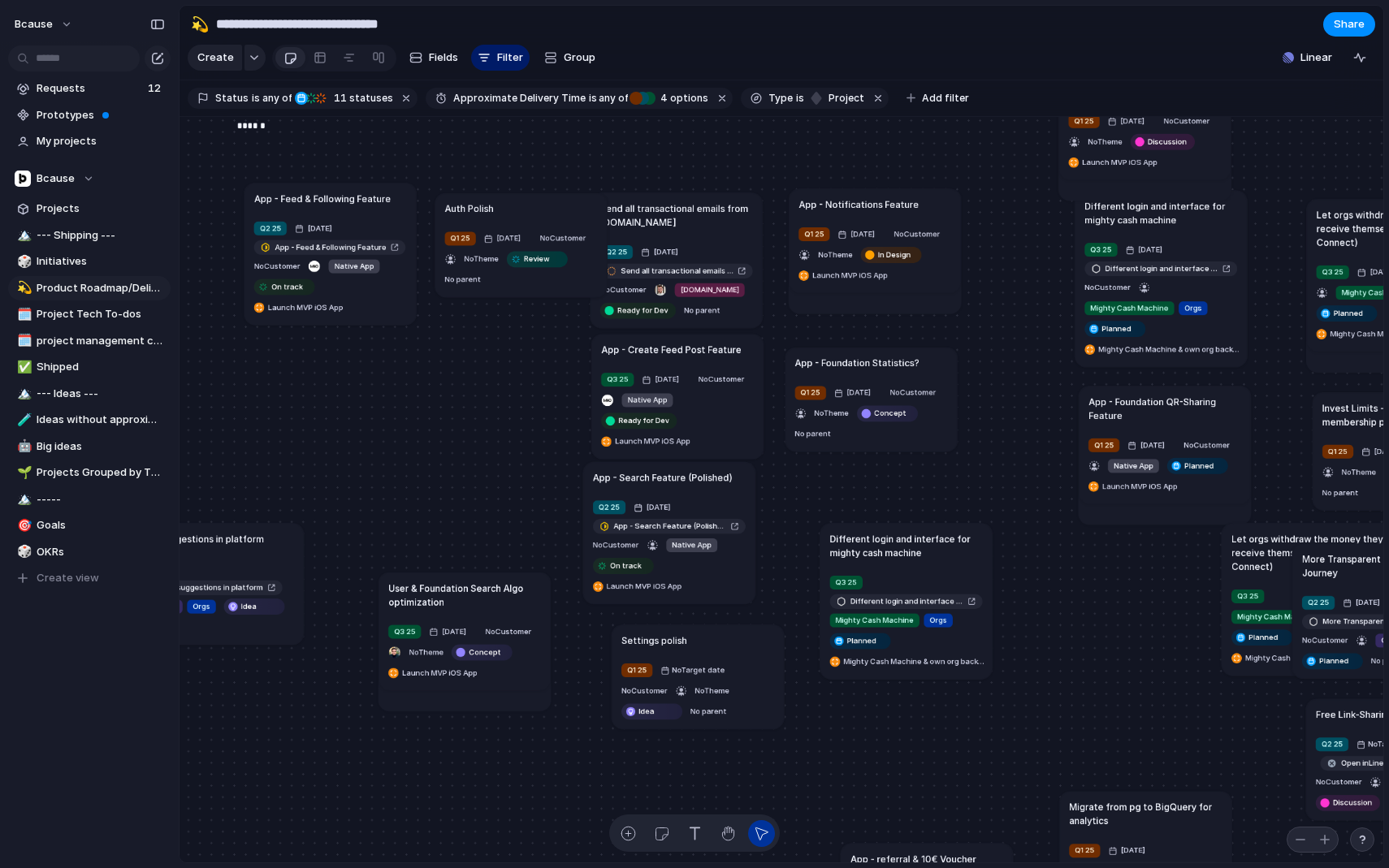
drag, startPoint x: 641, startPoint y: 663, endPoint x: 679, endPoint y: 649, distance: 40.5
click at [679, 649] on article "Settings polish Q1 25 No Target date No Customer No Theme Idea No parent" at bounding box center [698, 676] width 172 height 104
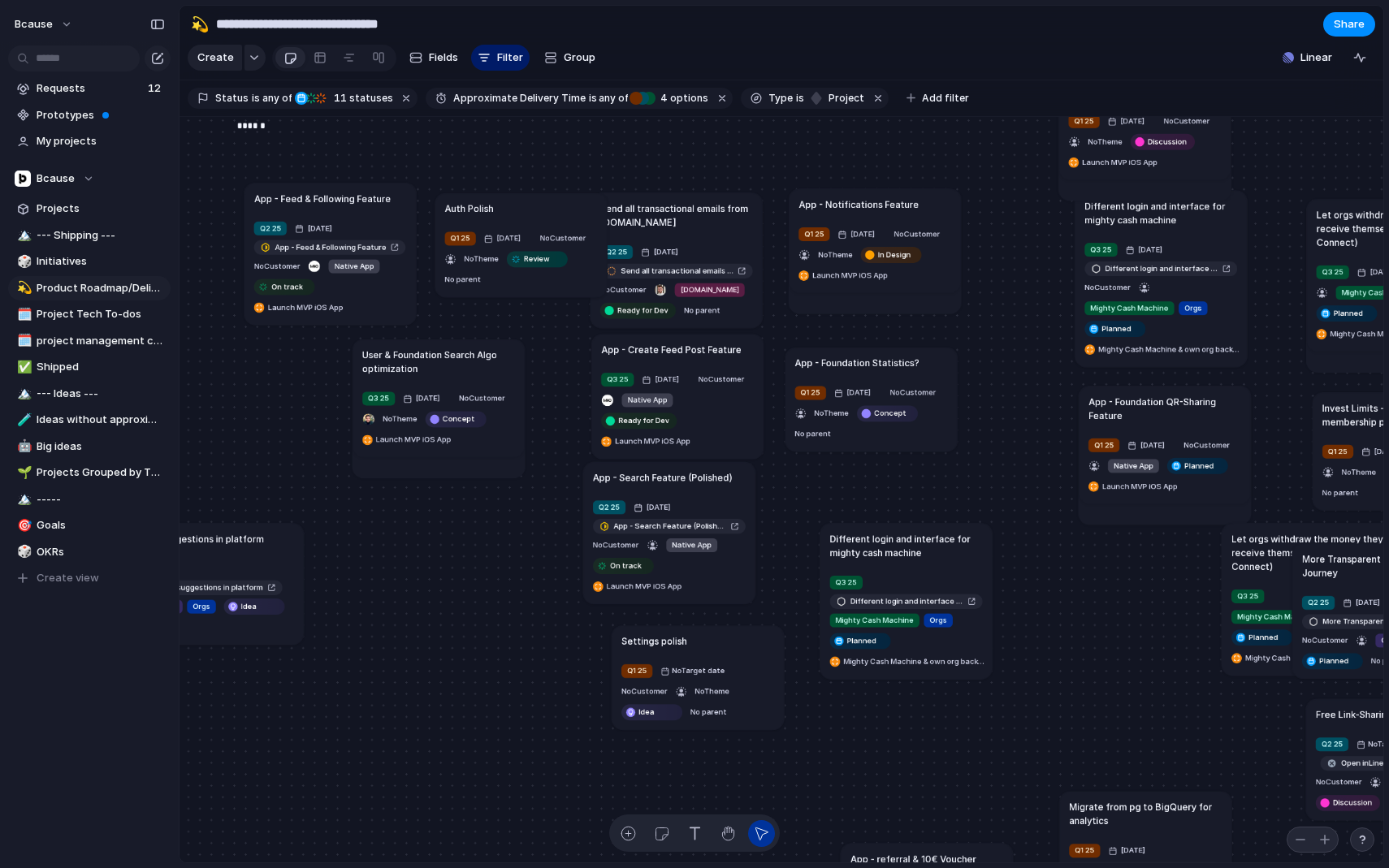
drag, startPoint x: 491, startPoint y: 600, endPoint x: 514, endPoint y: 389, distance: 212.2
click at [514, 375] on h1 "User & Foundation Search Algo optimization" at bounding box center [438, 361] width 152 height 27
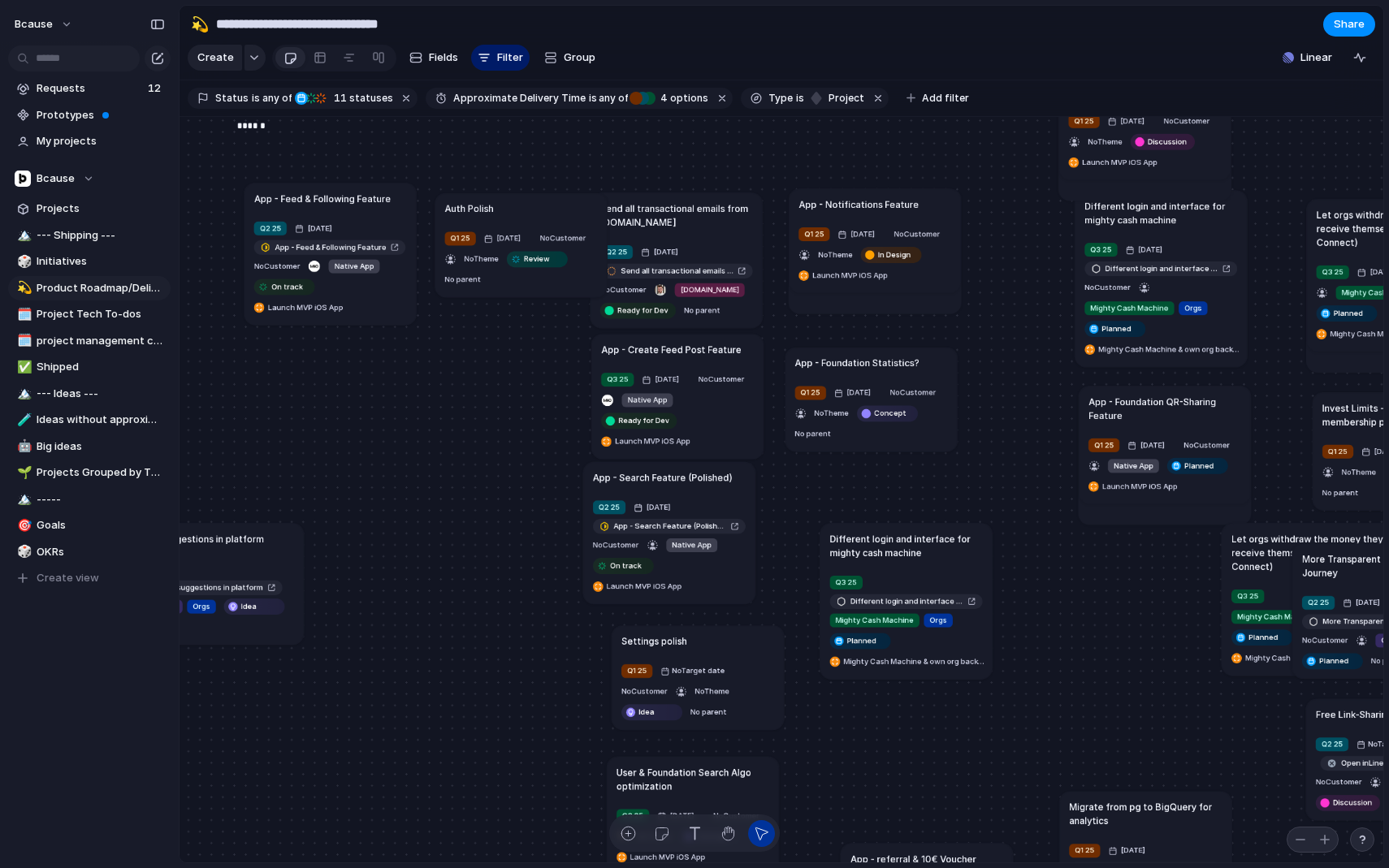
drag, startPoint x: 489, startPoint y: 372, endPoint x: 697, endPoint y: 764, distance: 443.8
click at [697, 765] on h1 "User & Foundation Search Algo optimization" at bounding box center [692, 778] width 152 height 27
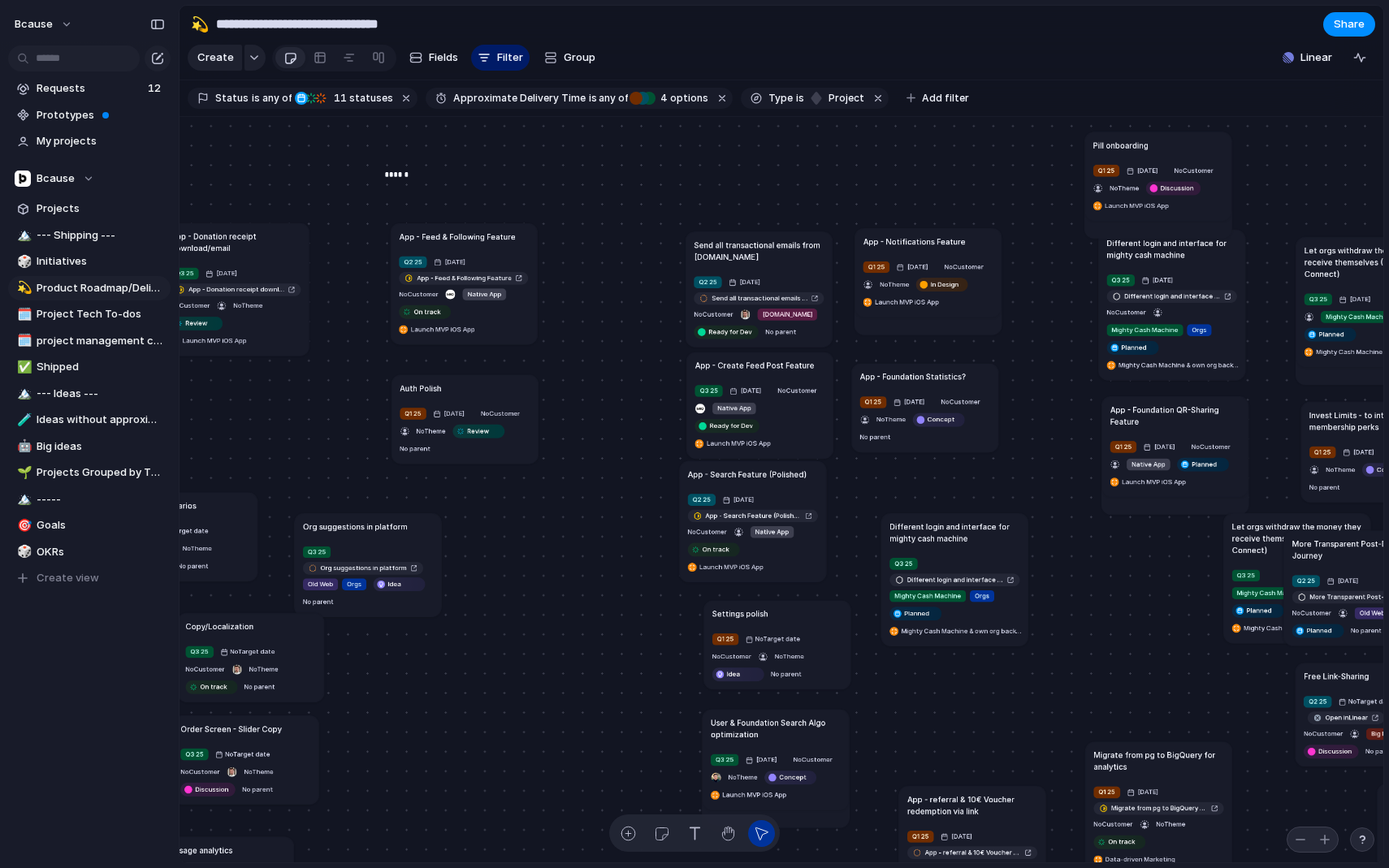
drag, startPoint x: 609, startPoint y: 244, endPoint x: 445, endPoint y: 386, distance: 216.9
click at [445, 386] on div "Auth Polish" at bounding box center [464, 387] width 130 height 12
click at [413, 407] on div "Q1 25" at bounding box center [410, 413] width 27 height 12
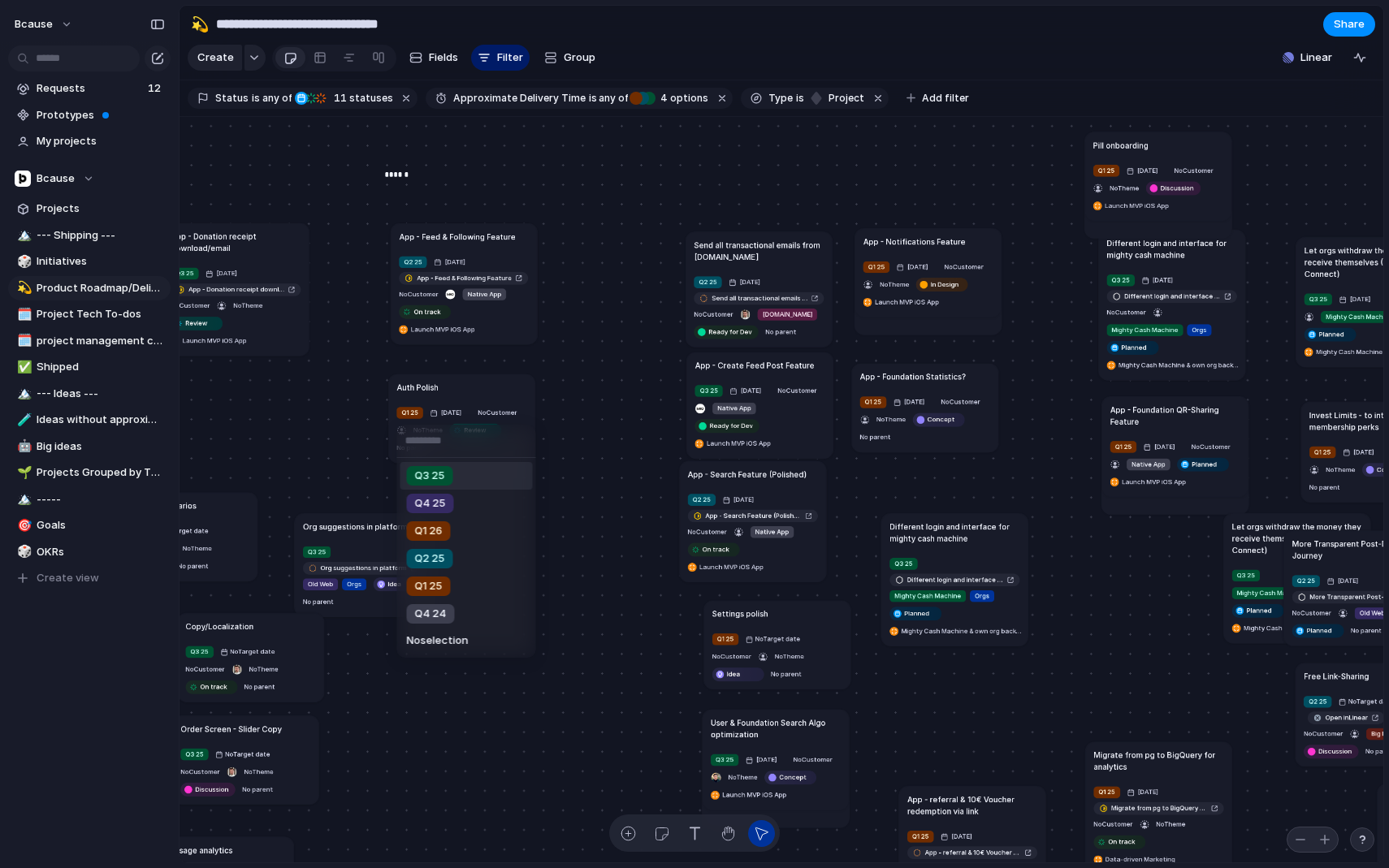
click at [455, 481] on li "Q3 25" at bounding box center [466, 475] width 132 height 27
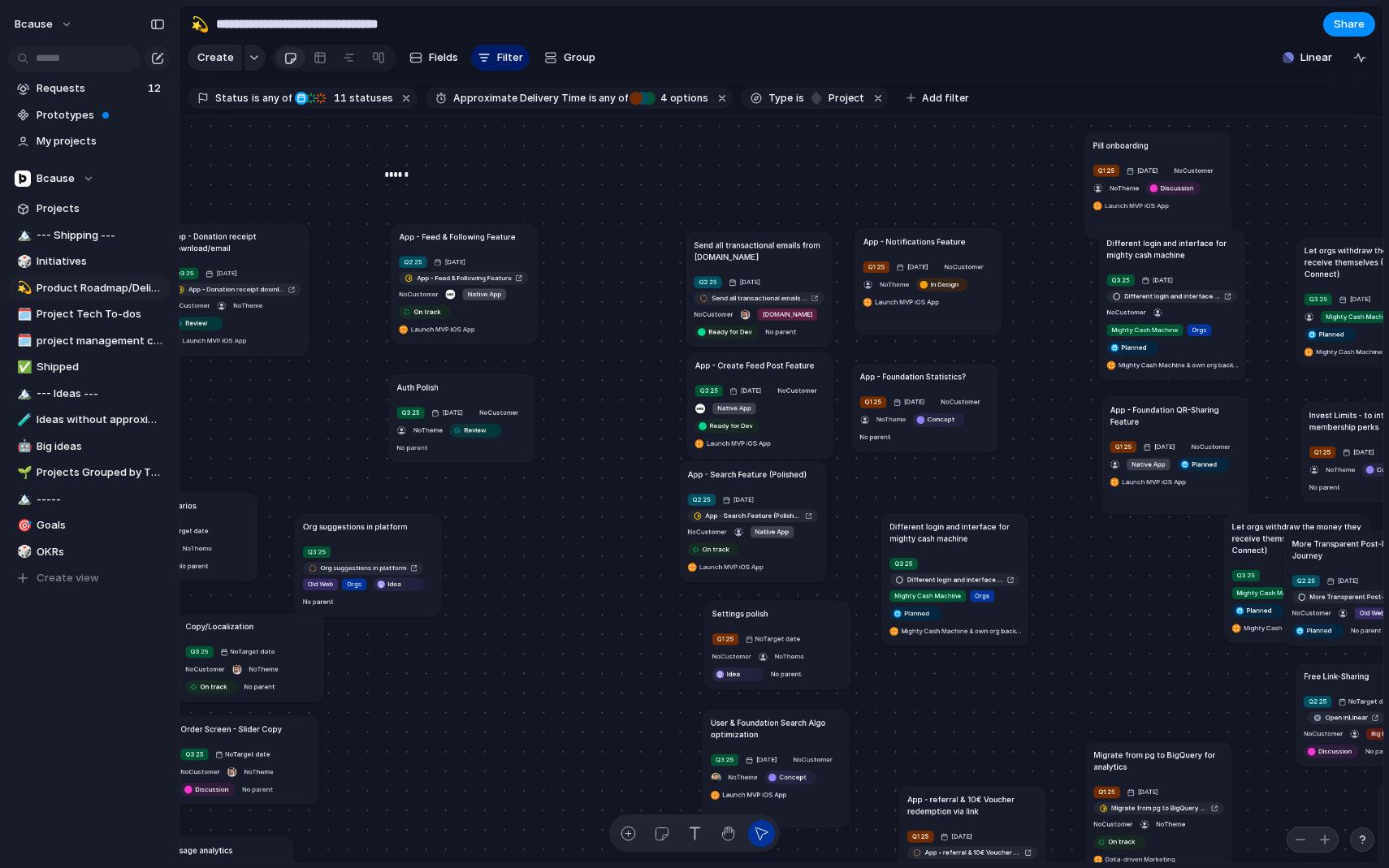
click at [408, 404] on article "Auth Polish Q3 25 [DATE] No Customer No Theme Review No parent" at bounding box center [462, 418] width 147 height 89
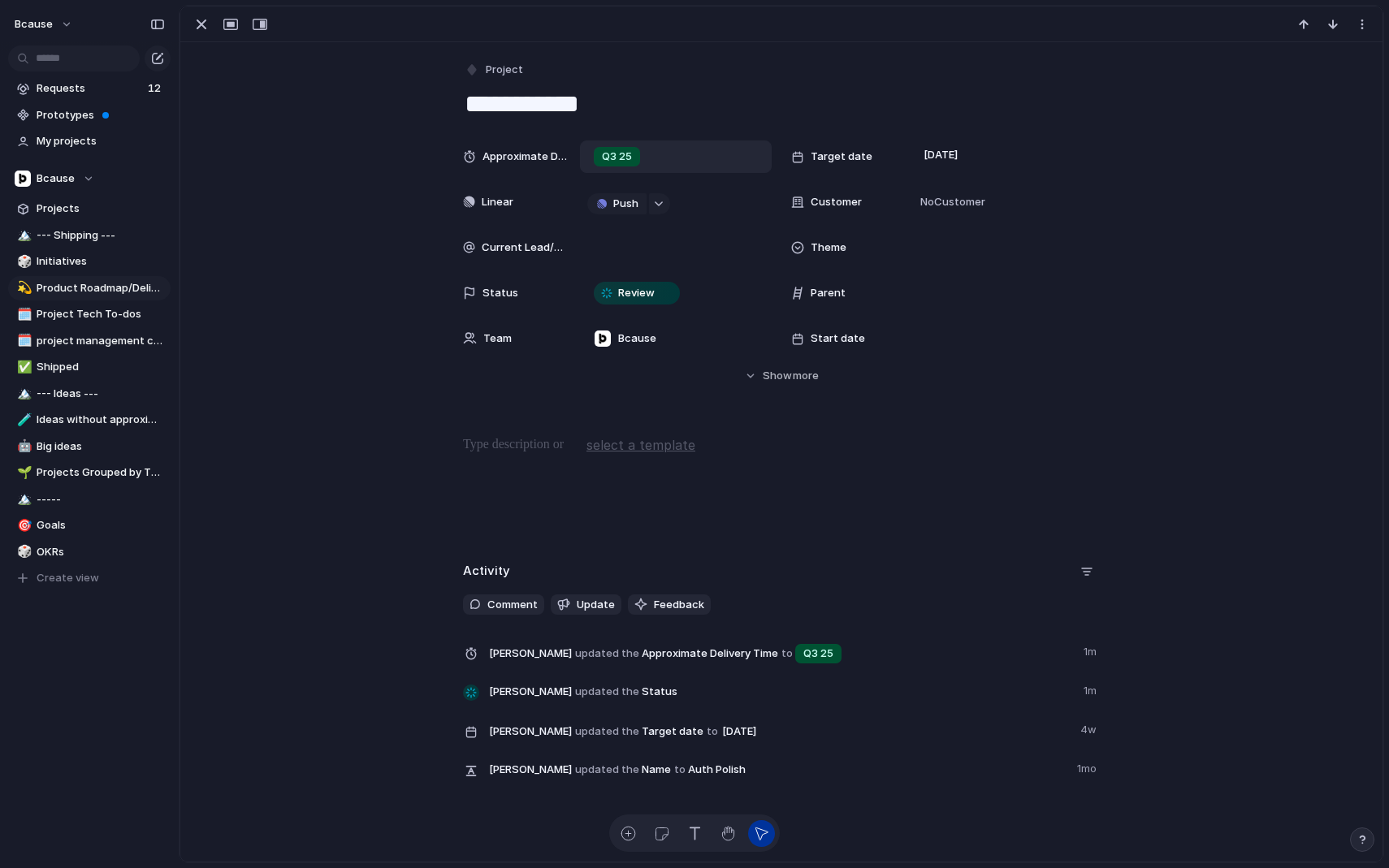
click at [662, 157] on div "Q3 25" at bounding box center [675, 157] width 177 height 18
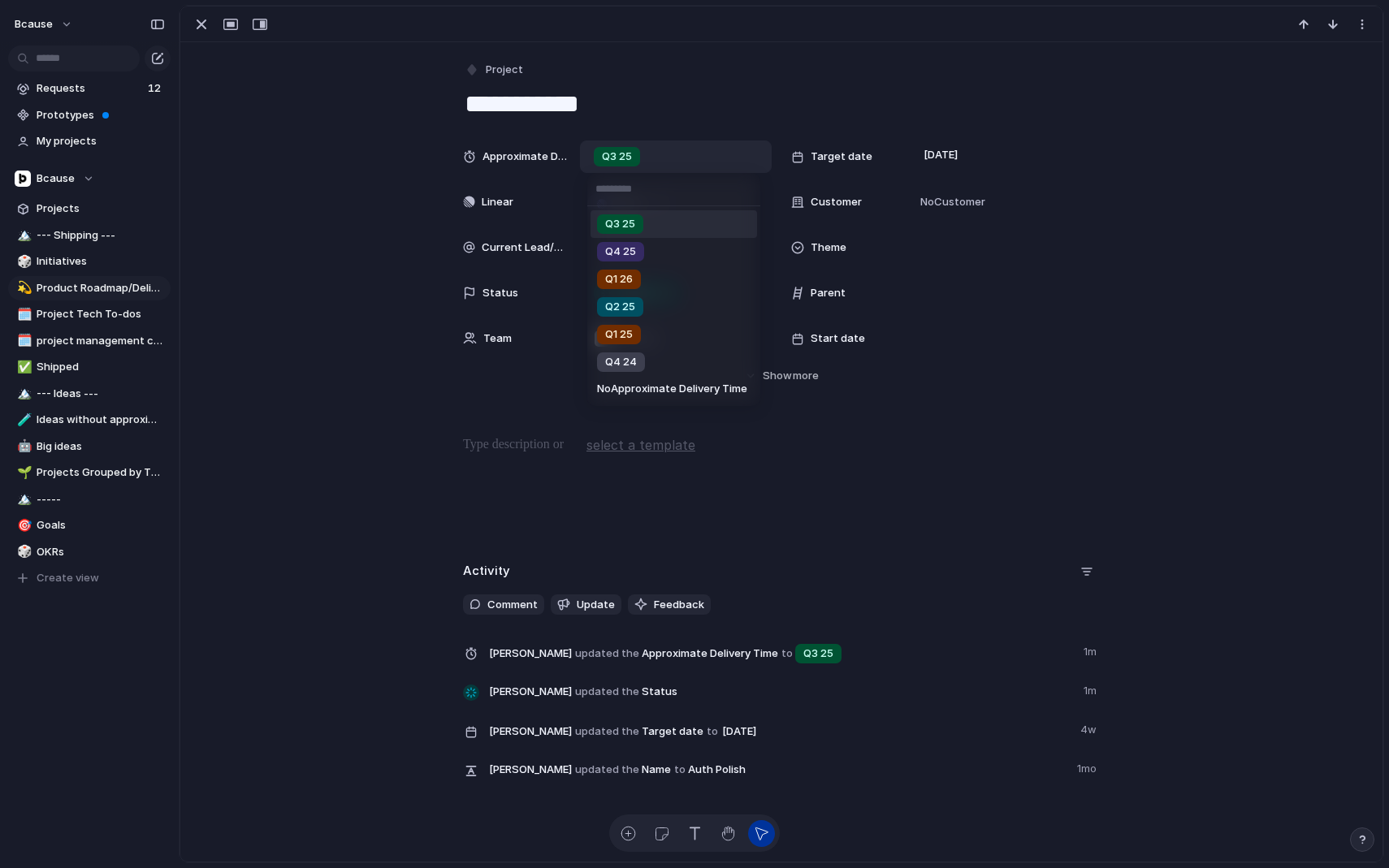
click at [484, 78] on div "Q3 25 Q4 25 Q1 26 Q2 25 Q1 25 Q4 24 No Approximate Delivery Time" at bounding box center [694, 434] width 1389 height 868
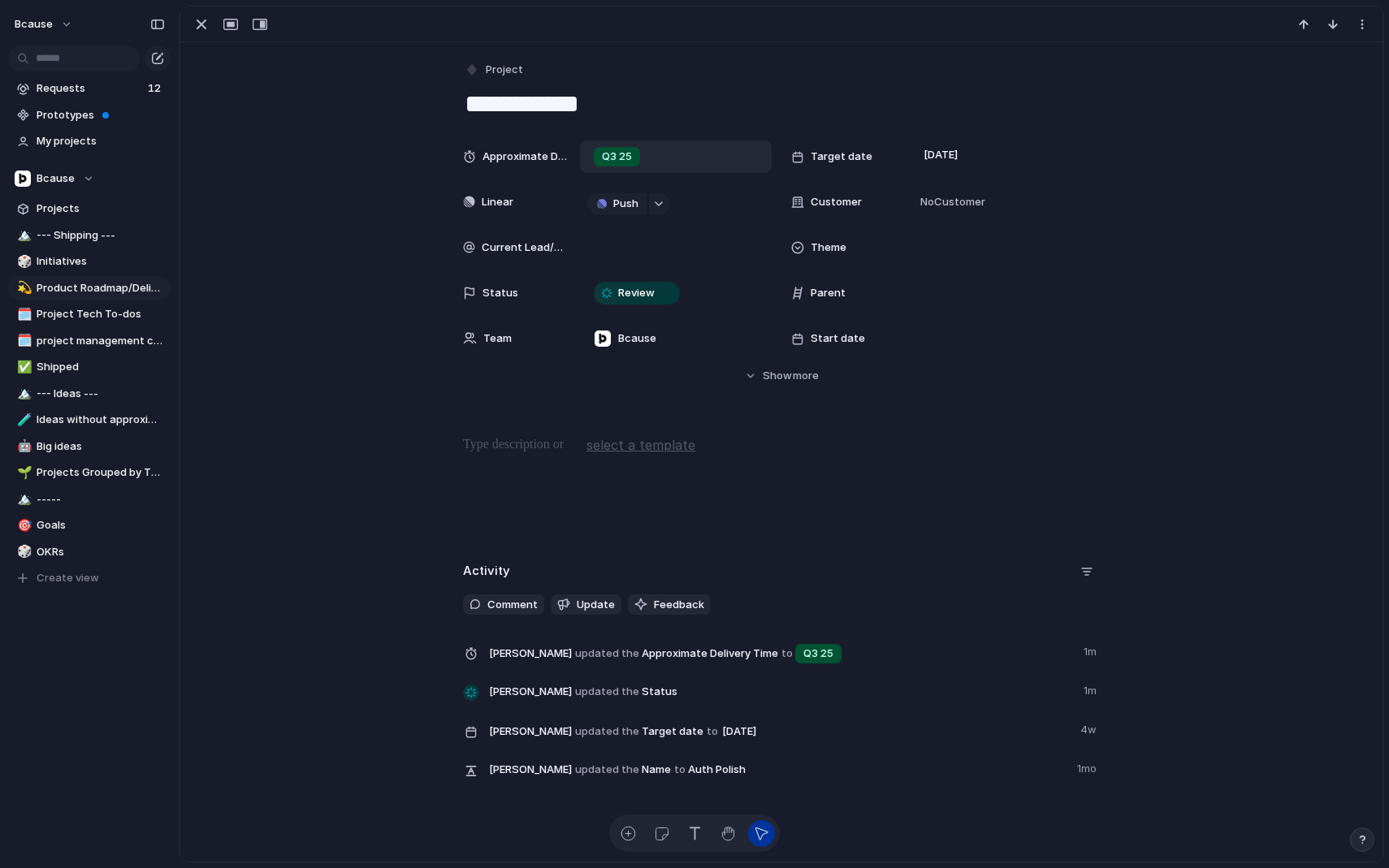
click at [214, 24] on div at bounding box center [230, 24] width 87 height 21
click at [191, 27] on div "button" at bounding box center [201, 24] width 19 height 19
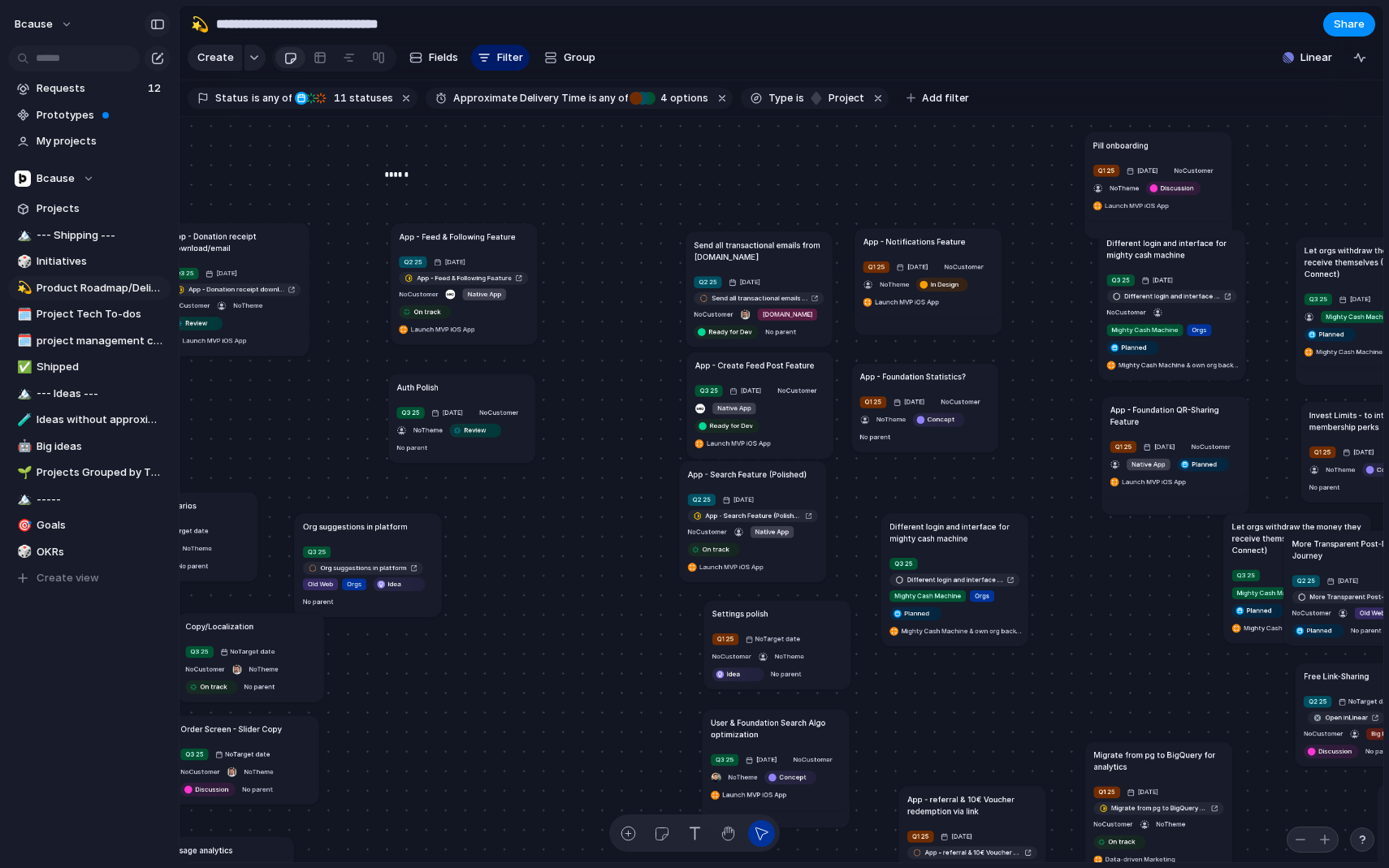
click at [152, 26] on div "button" at bounding box center [158, 24] width 15 height 12
